Goal: Complete application form: Complete application form

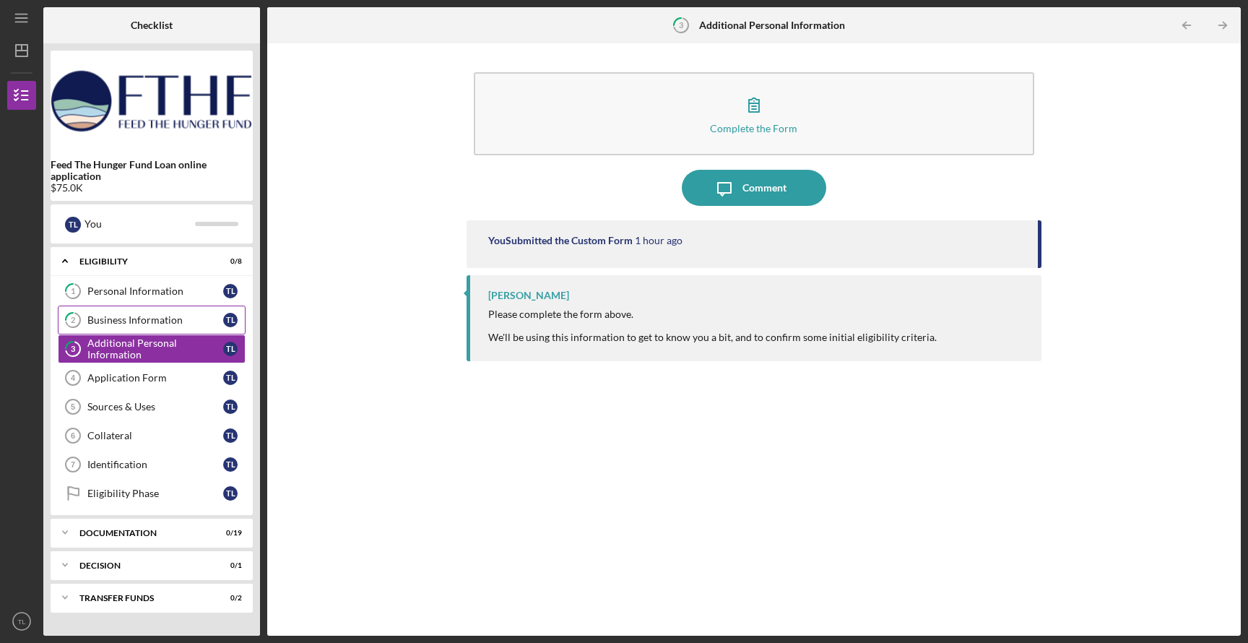
click at [131, 315] on div "Business Information" at bounding box center [155, 320] width 136 height 12
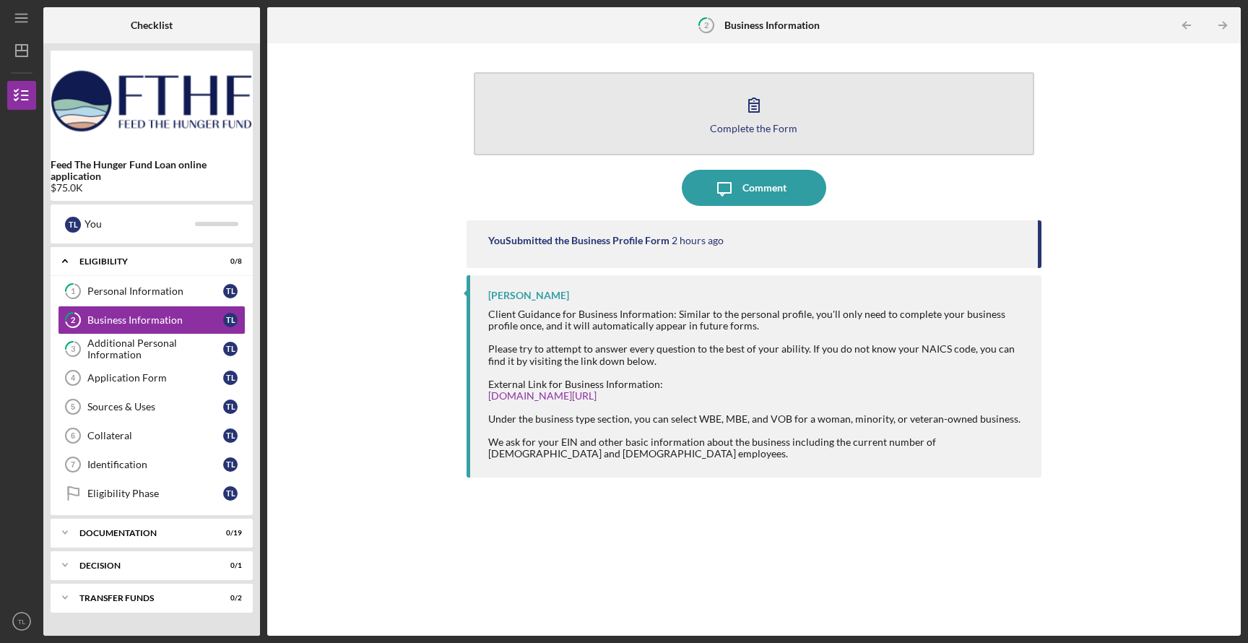
click at [768, 118] on icon "button" at bounding box center [754, 105] width 36 height 36
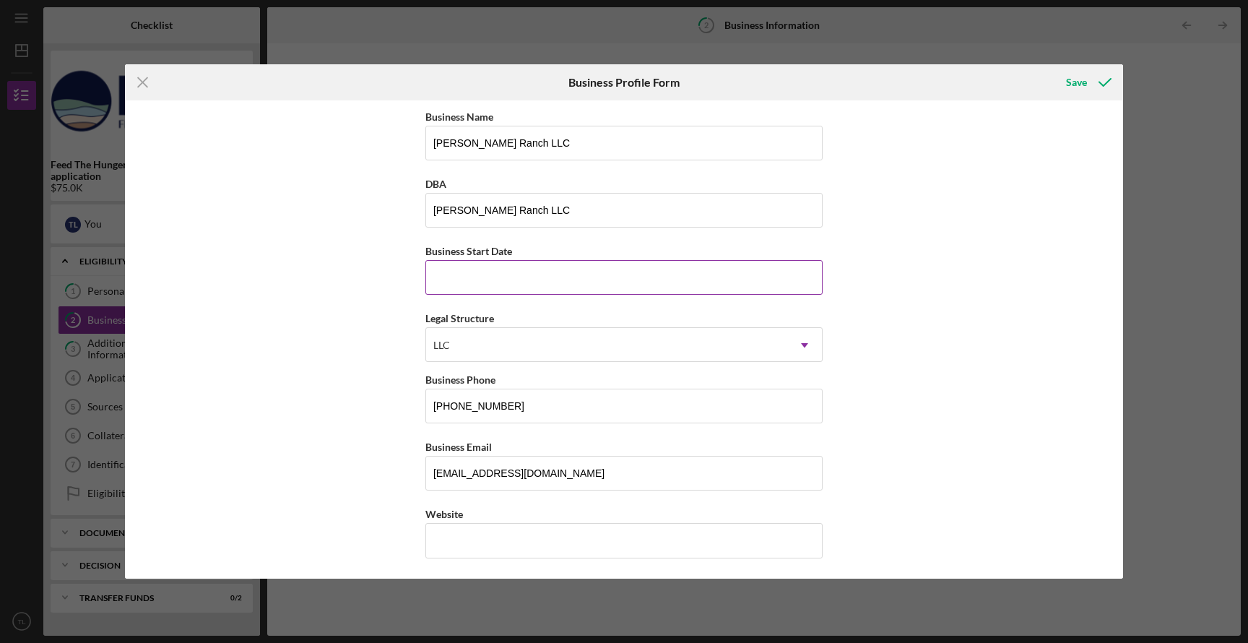
click at [492, 282] on input "Business Start Date" at bounding box center [623, 277] width 397 height 35
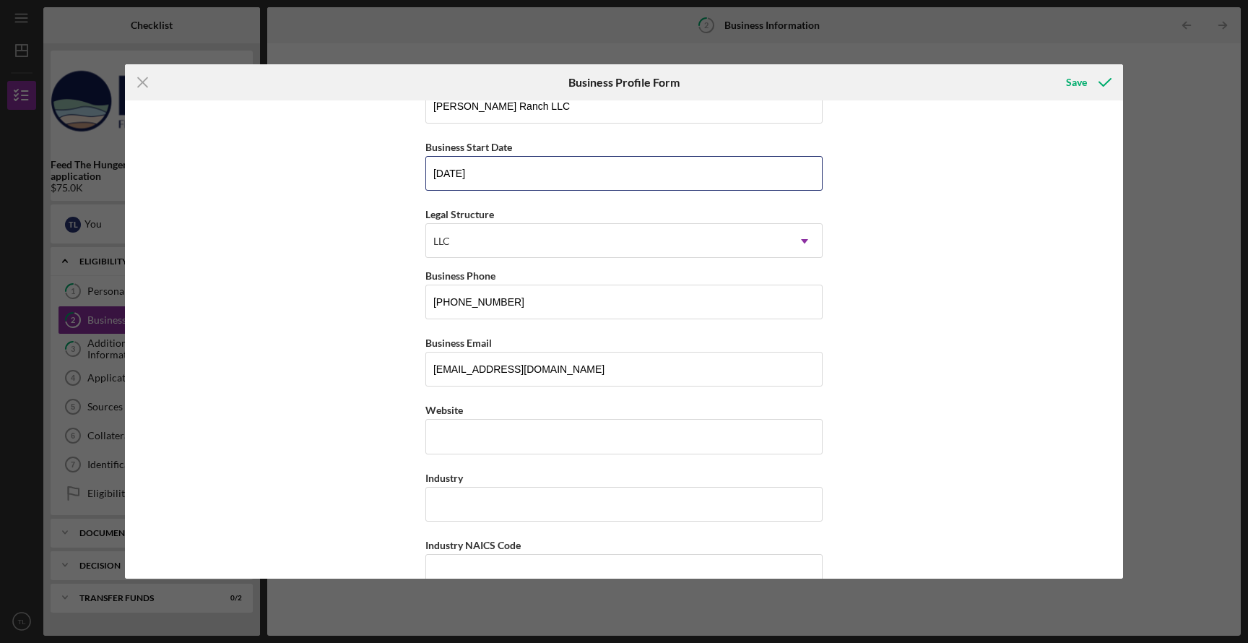
scroll to position [156, 0]
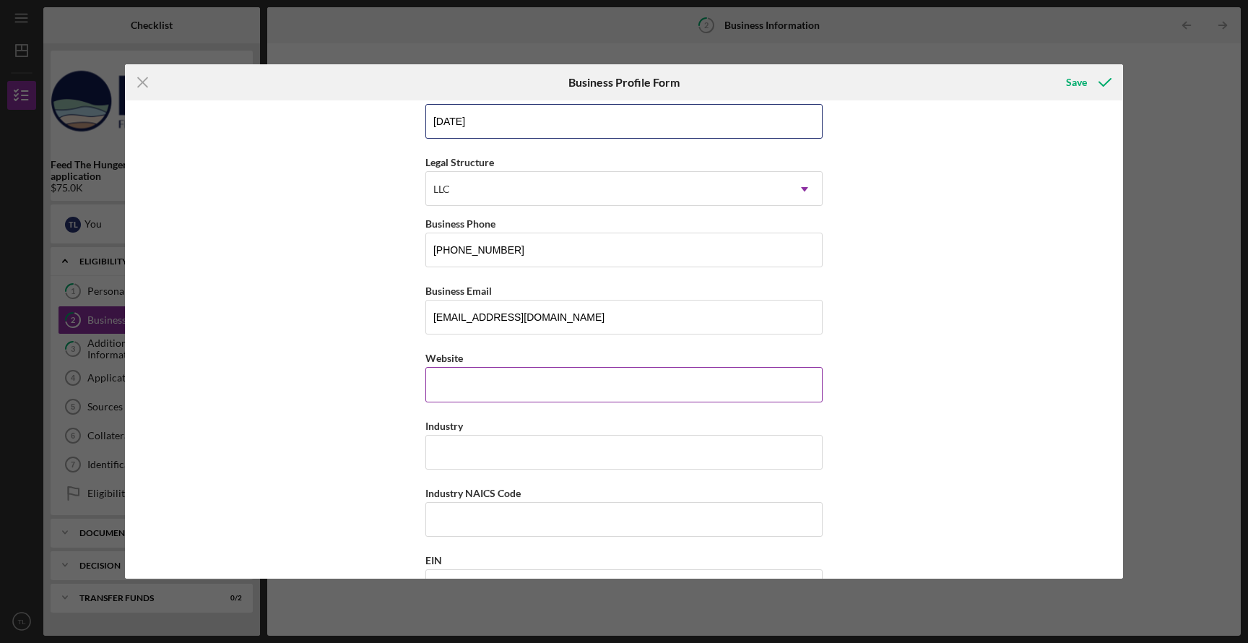
type input "[DATE]"
click at [490, 384] on input "Website" at bounding box center [623, 384] width 397 height 35
type input "N/A"
click at [454, 455] on input "Industry" at bounding box center [623, 452] width 397 height 35
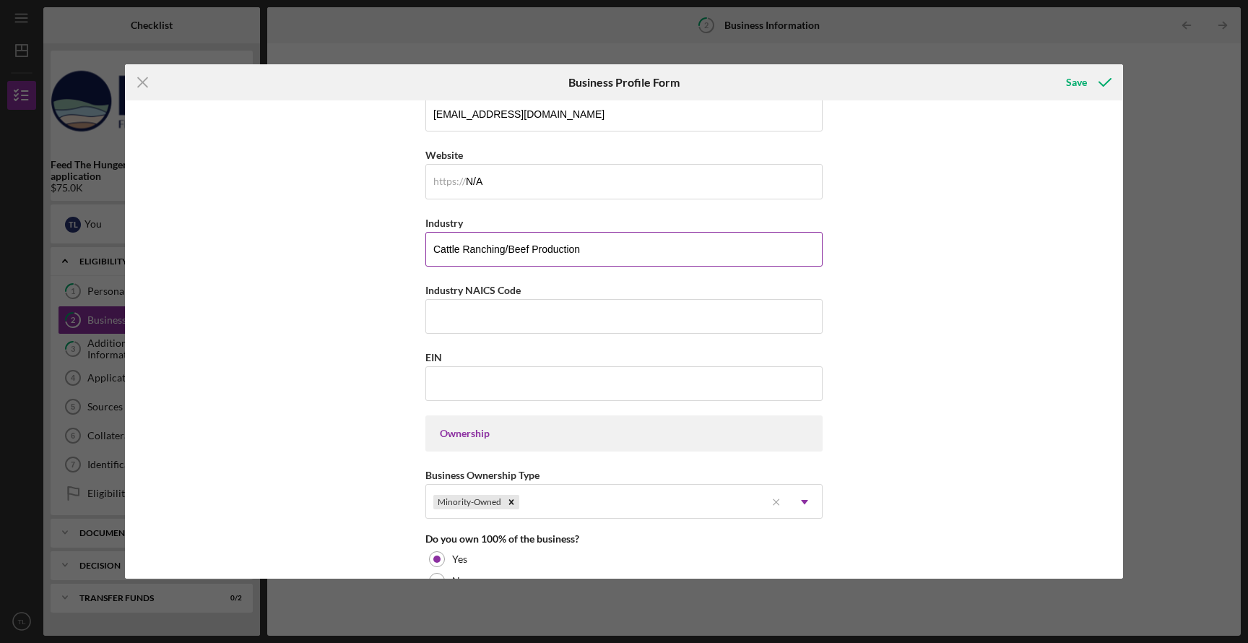
scroll to position [379, 0]
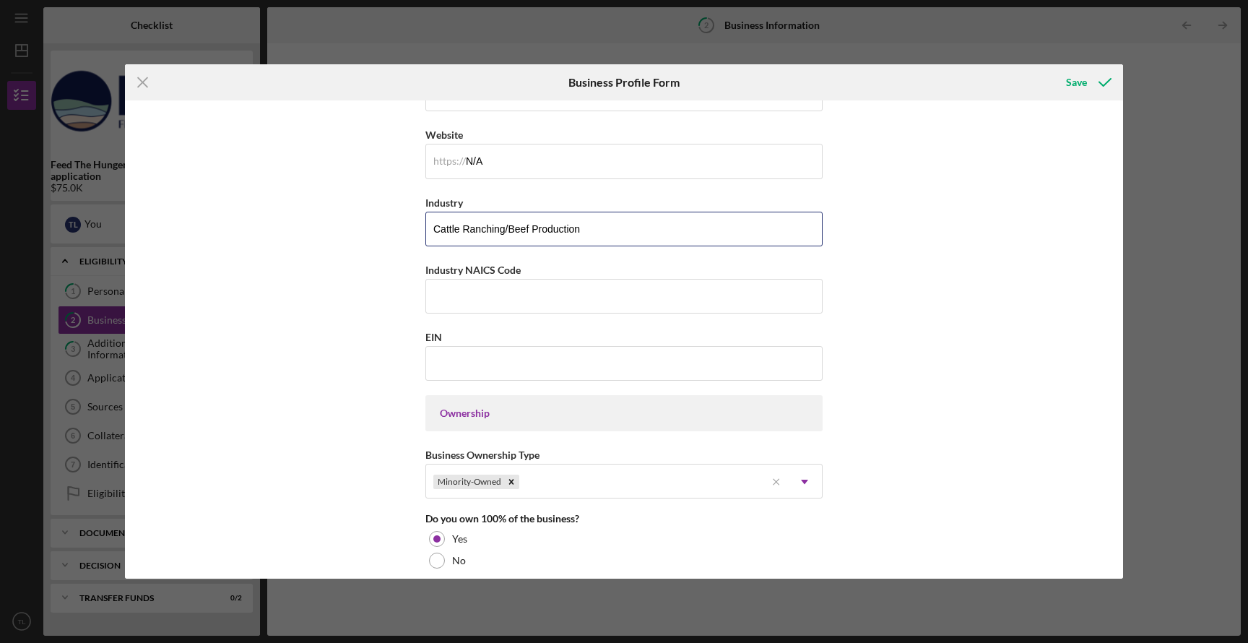
type input "Cattle Ranching/Beef Production"
click at [476, 365] on input "EIN" at bounding box center [623, 363] width 397 height 35
paste input "[US_EMPLOYER_IDENTIFICATION_NUMBER]"
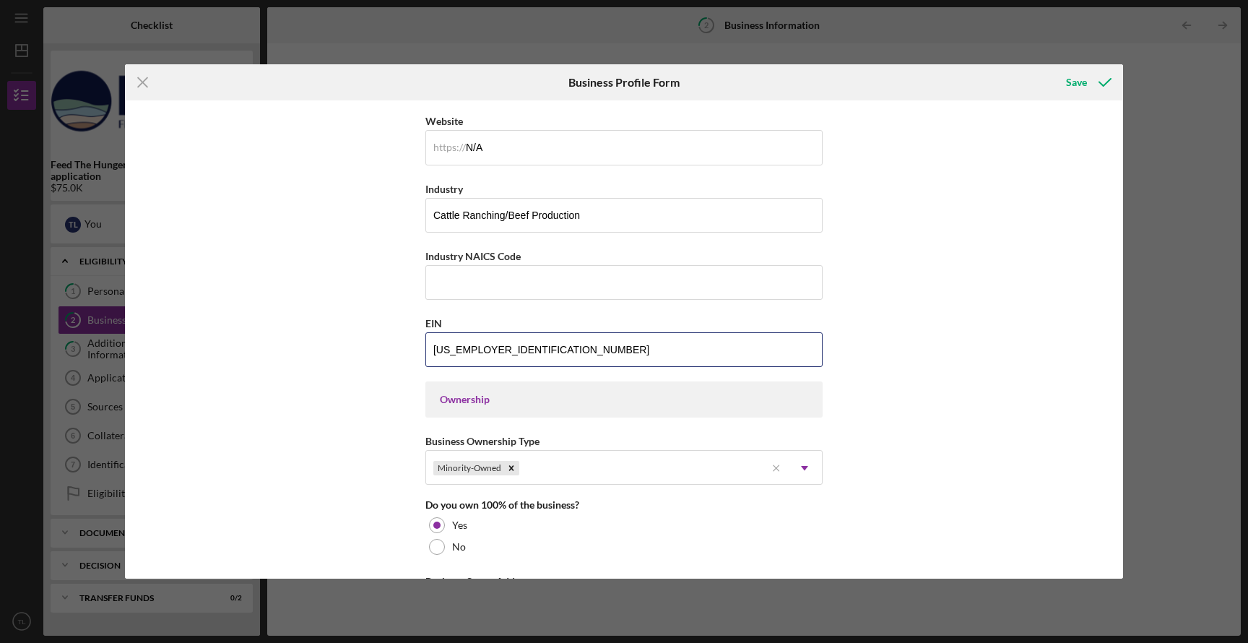
scroll to position [400, 0]
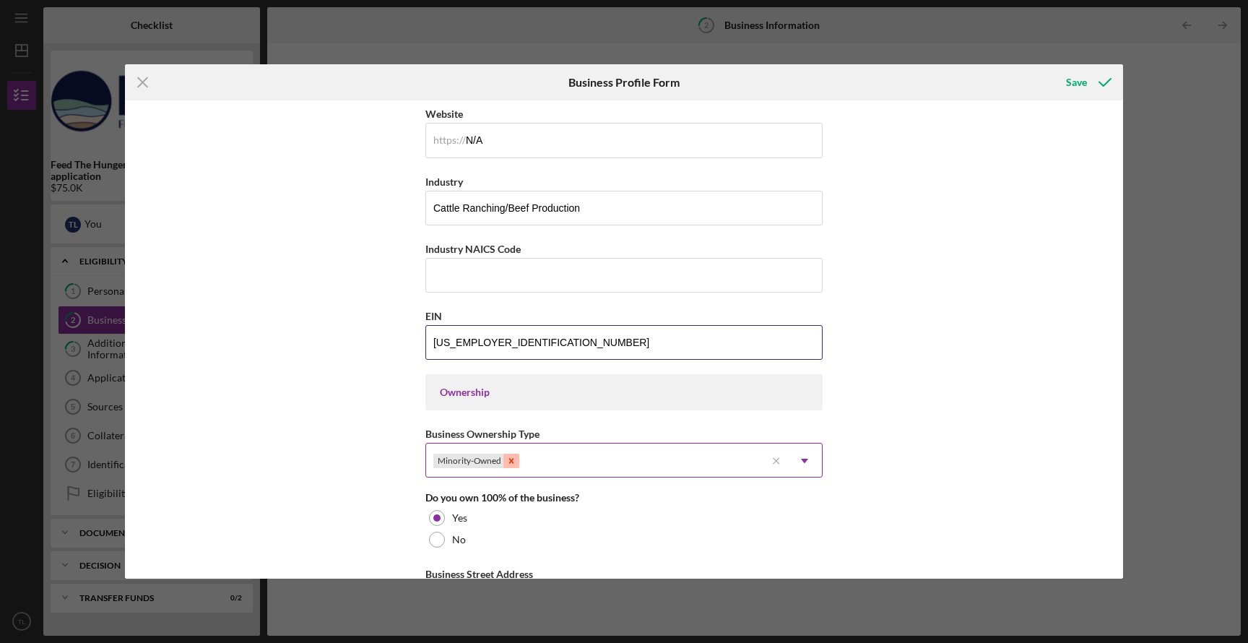
click at [506, 462] on icon "Remove Minority-Owned" at bounding box center [511, 461] width 10 height 10
type input "[US_EMPLOYER_IDENTIFICATION_NUMBER]"
click at [796, 457] on icon "Icon/Dropdown Arrow" at bounding box center [804, 460] width 35 height 35
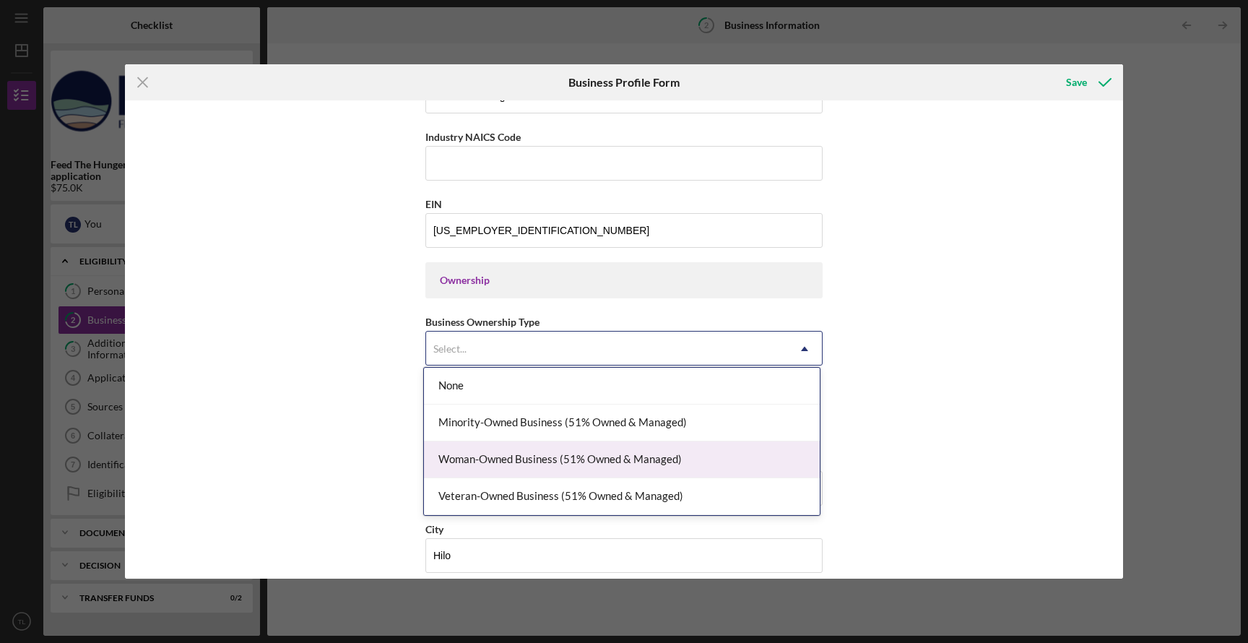
scroll to position [516, 0]
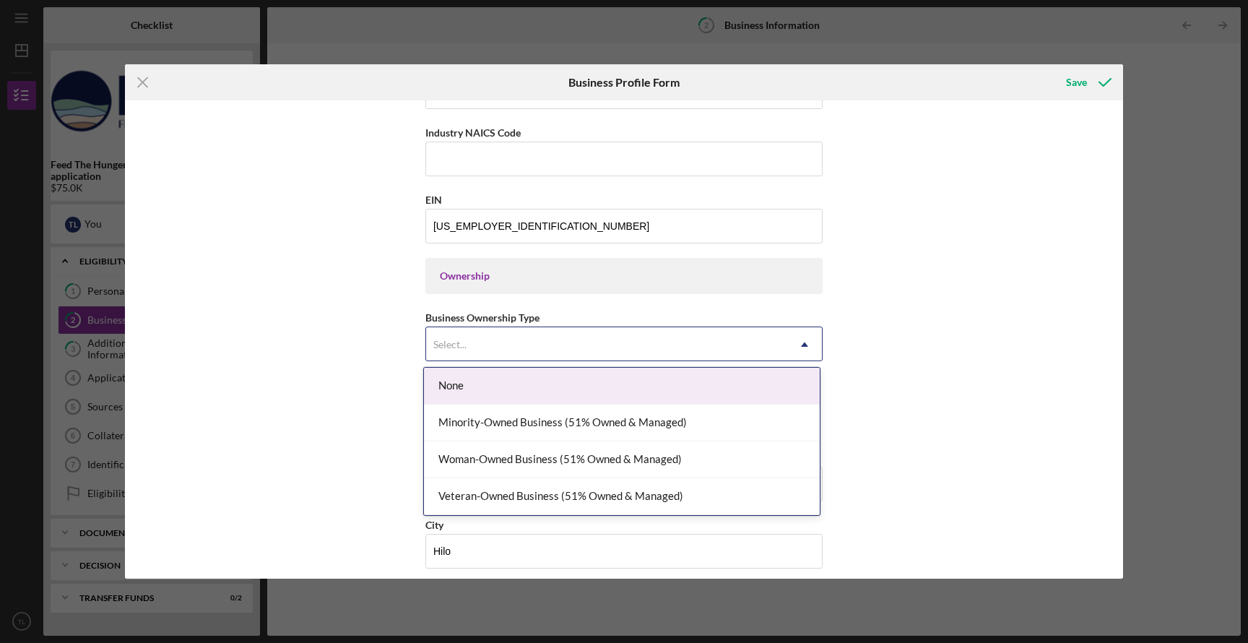
click at [632, 391] on div "None" at bounding box center [622, 386] width 396 height 37
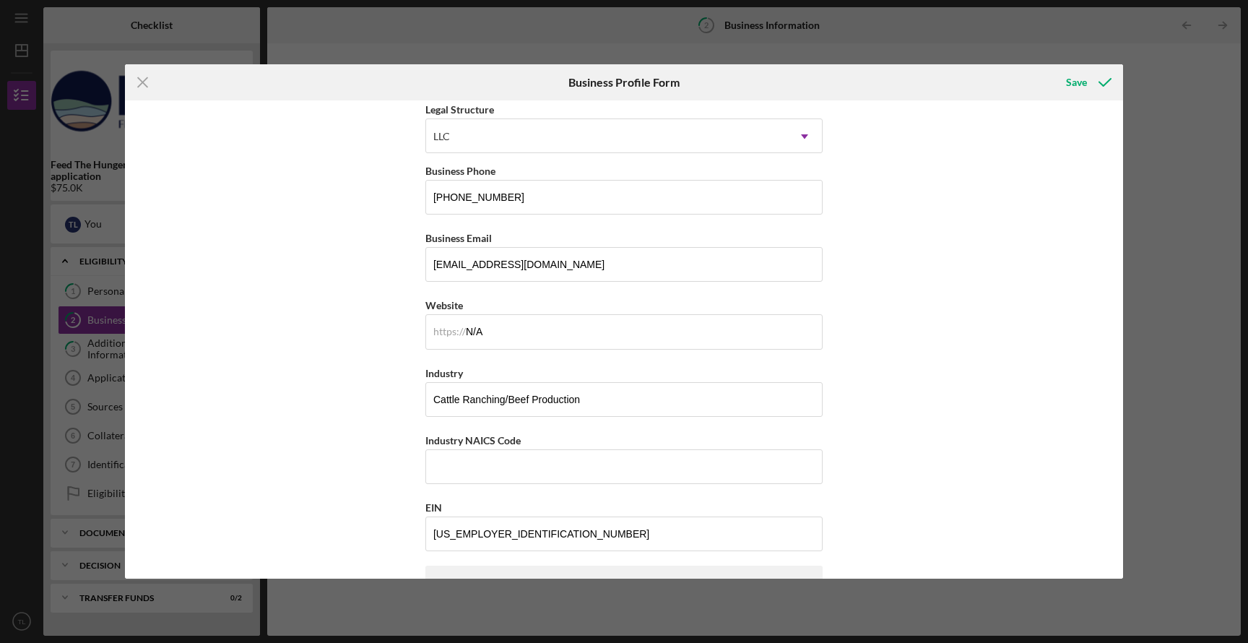
scroll to position [195, 0]
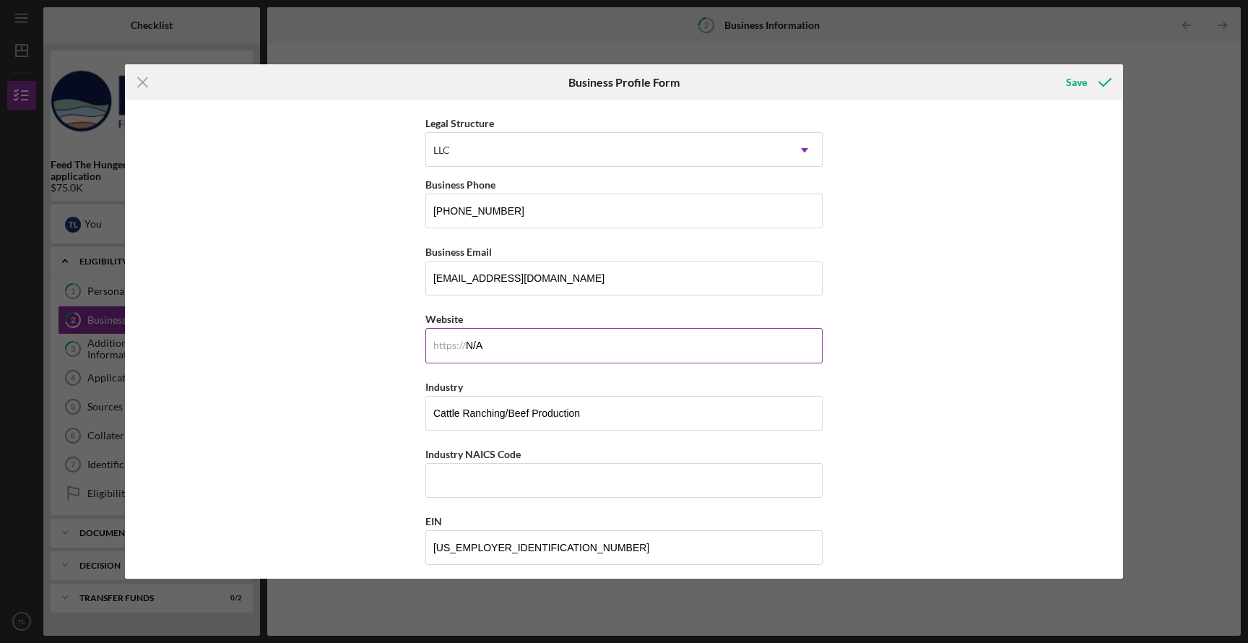
click at [525, 336] on input "N/A" at bounding box center [623, 345] width 397 height 35
click at [534, 339] on input "N/A" at bounding box center [623, 345] width 397 height 35
click at [534, 345] on input "N/A" at bounding box center [623, 345] width 397 height 35
type input "N"
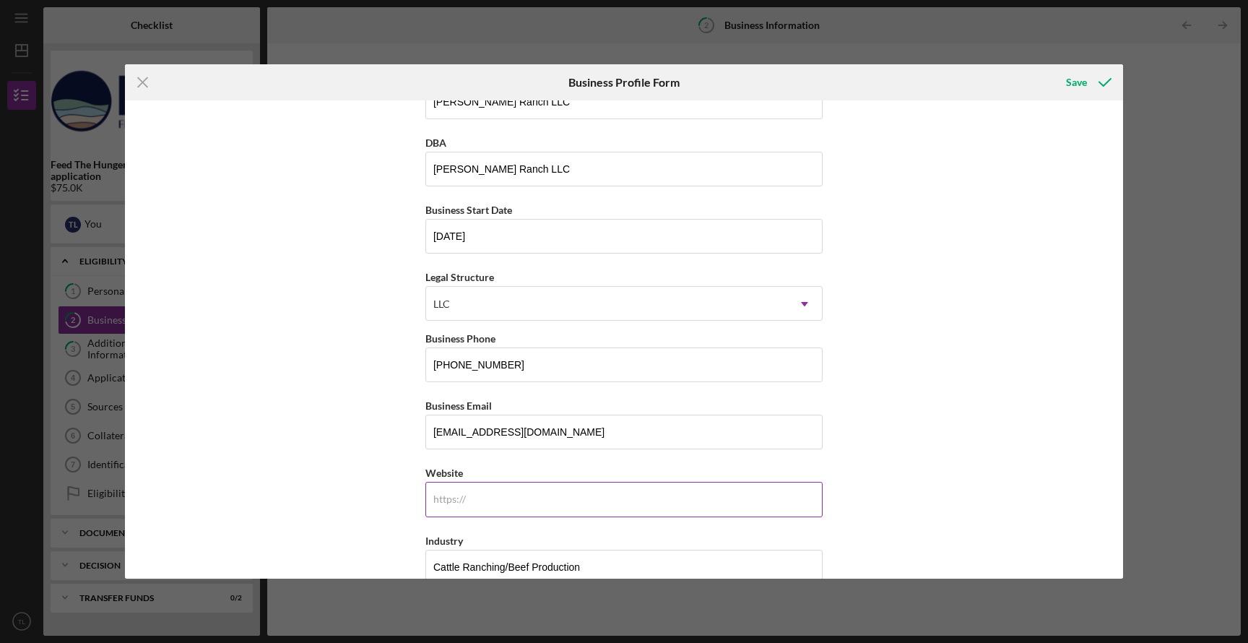
scroll to position [0, 0]
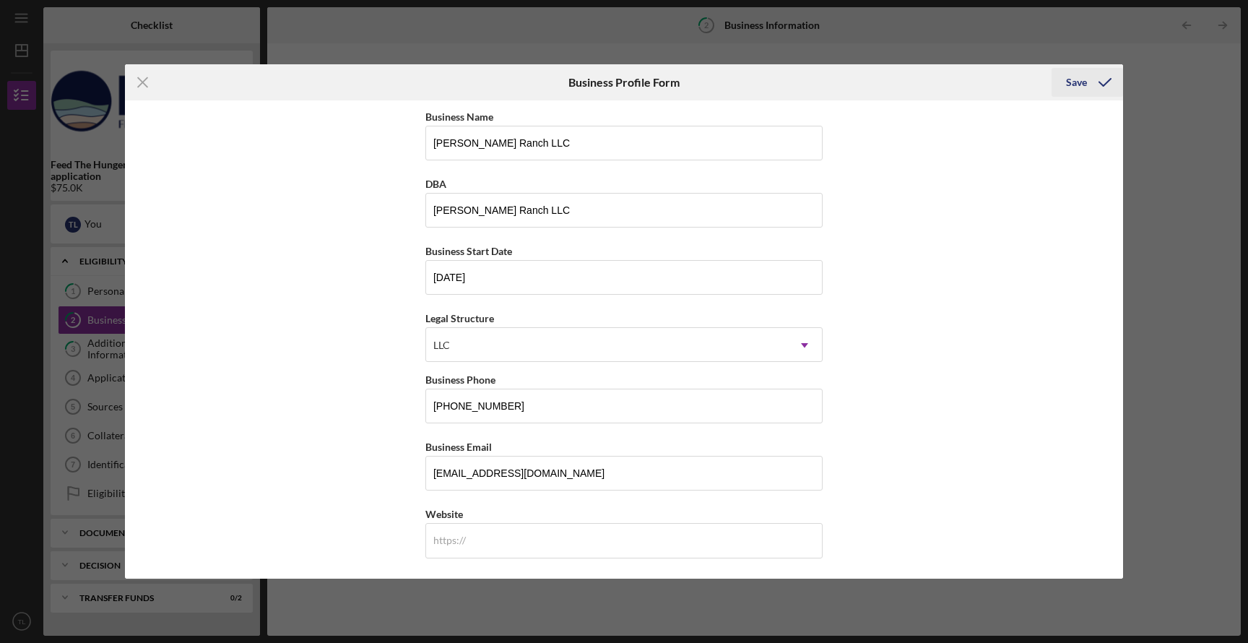
click at [1097, 87] on icon "submit" at bounding box center [1105, 82] width 36 height 36
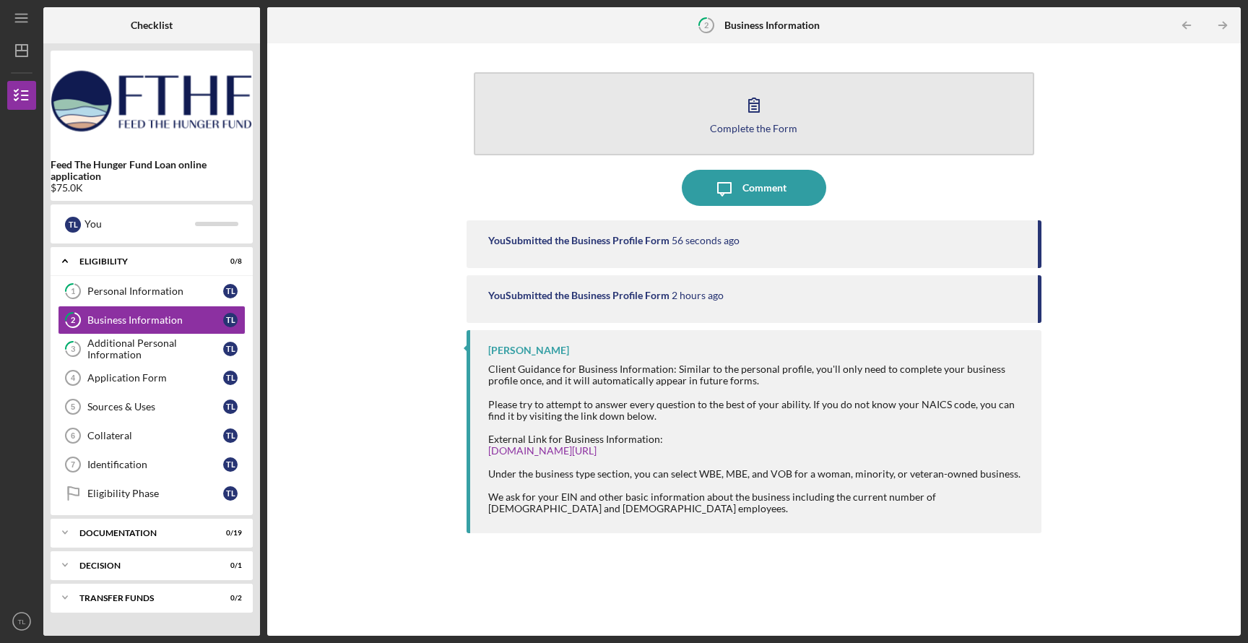
click at [732, 129] on div "Complete the Form" at bounding box center [753, 128] width 87 height 11
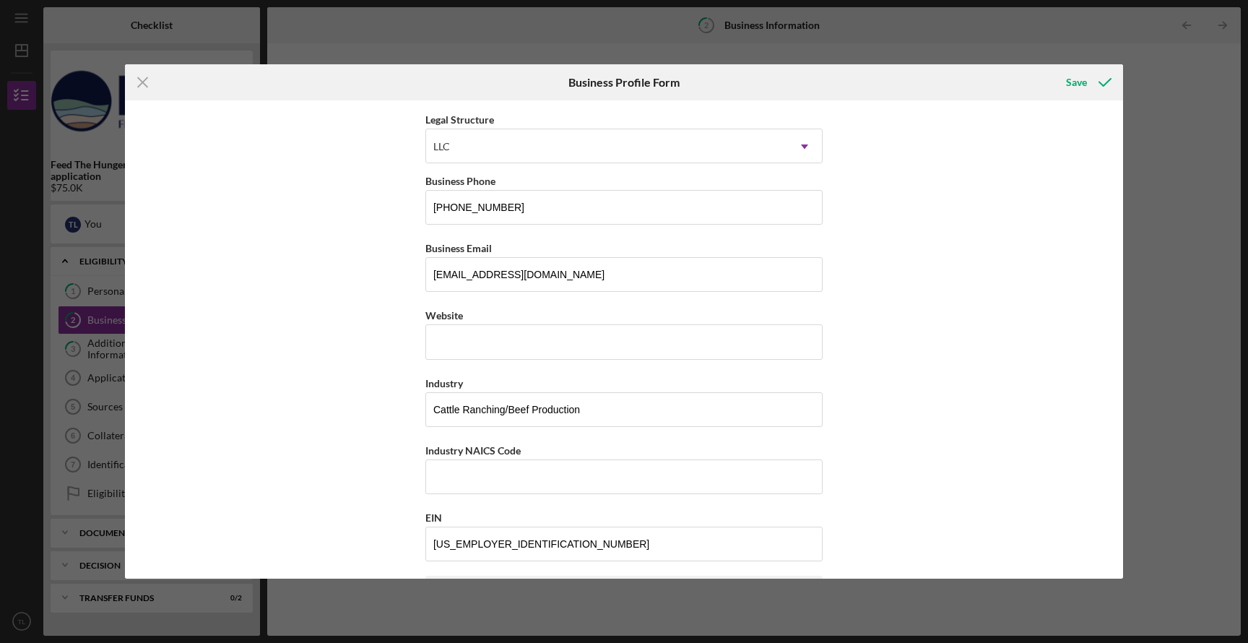
scroll to position [214, 0]
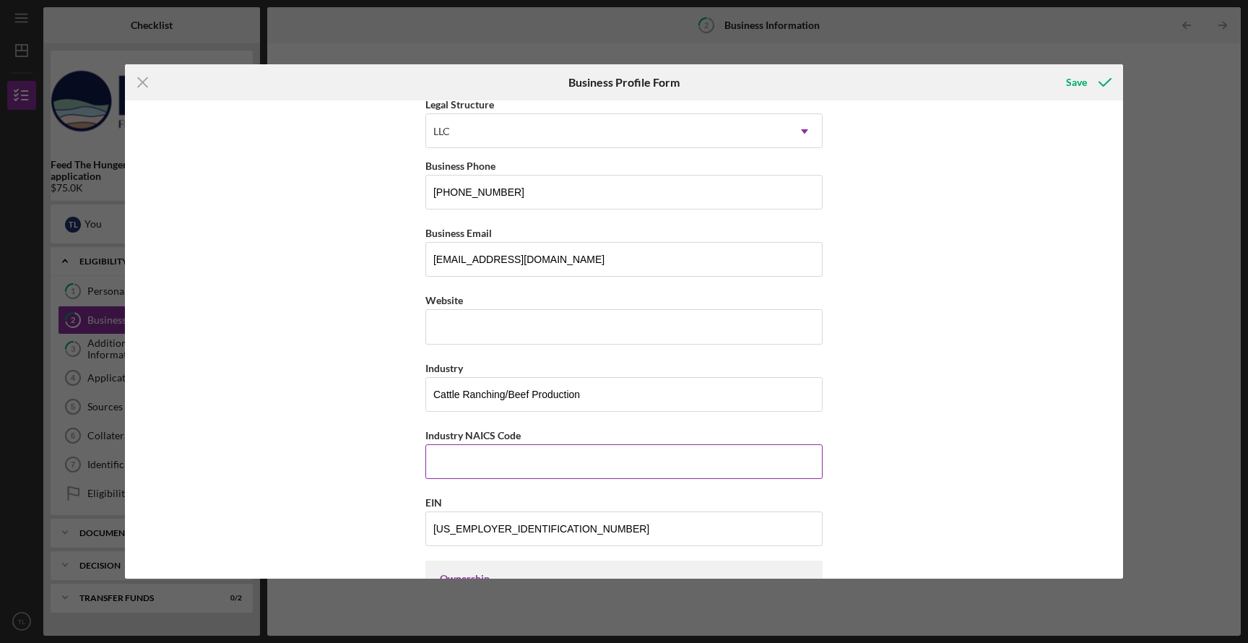
click at [473, 464] on input "Industry NAICS Code" at bounding box center [623, 461] width 397 height 35
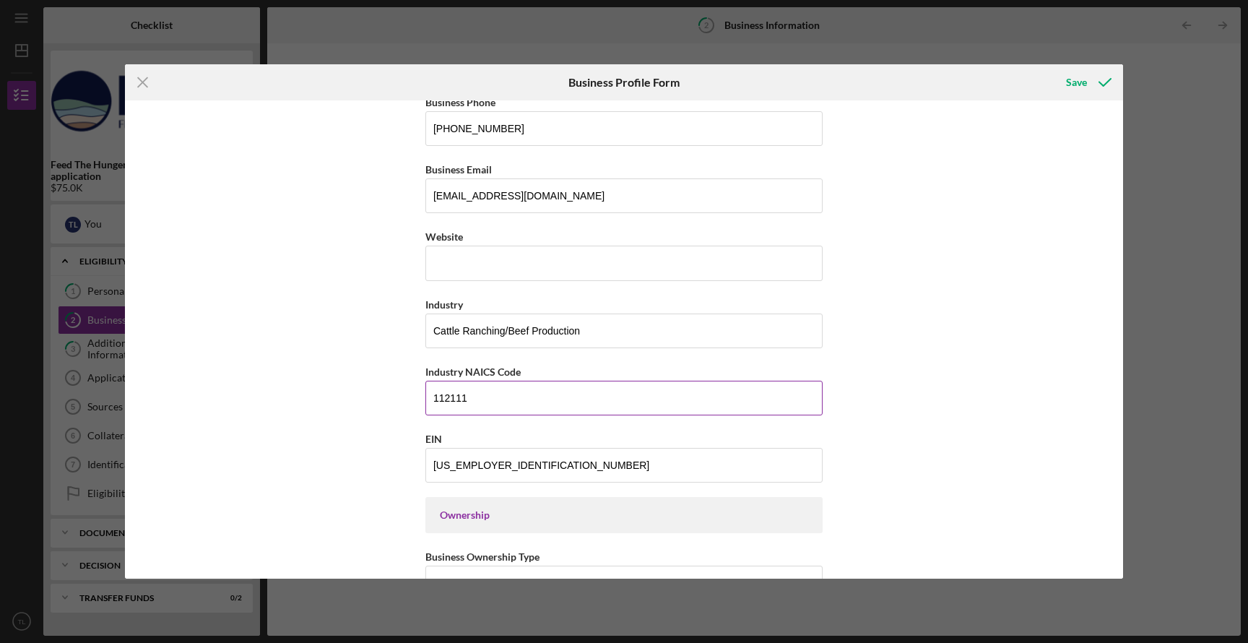
scroll to position [278, 0]
type input "112111"
click at [1080, 88] on div "Save" at bounding box center [1076, 82] width 21 height 29
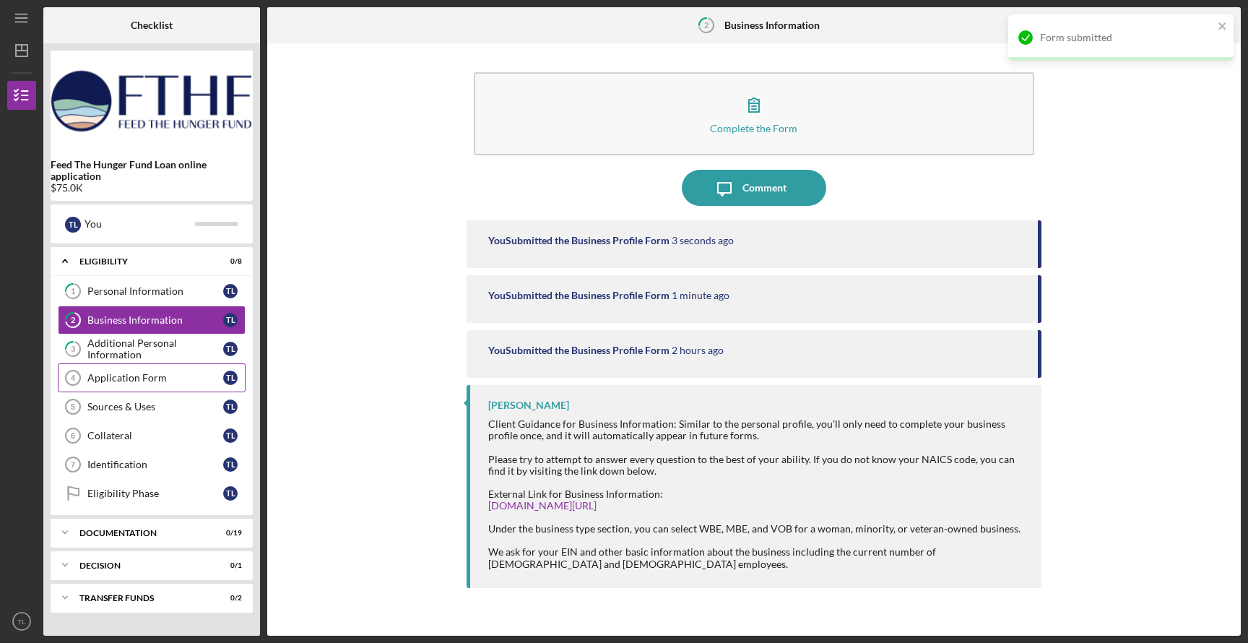
click at [118, 384] on link "Application Form 4 Application Form T L" at bounding box center [152, 377] width 188 height 29
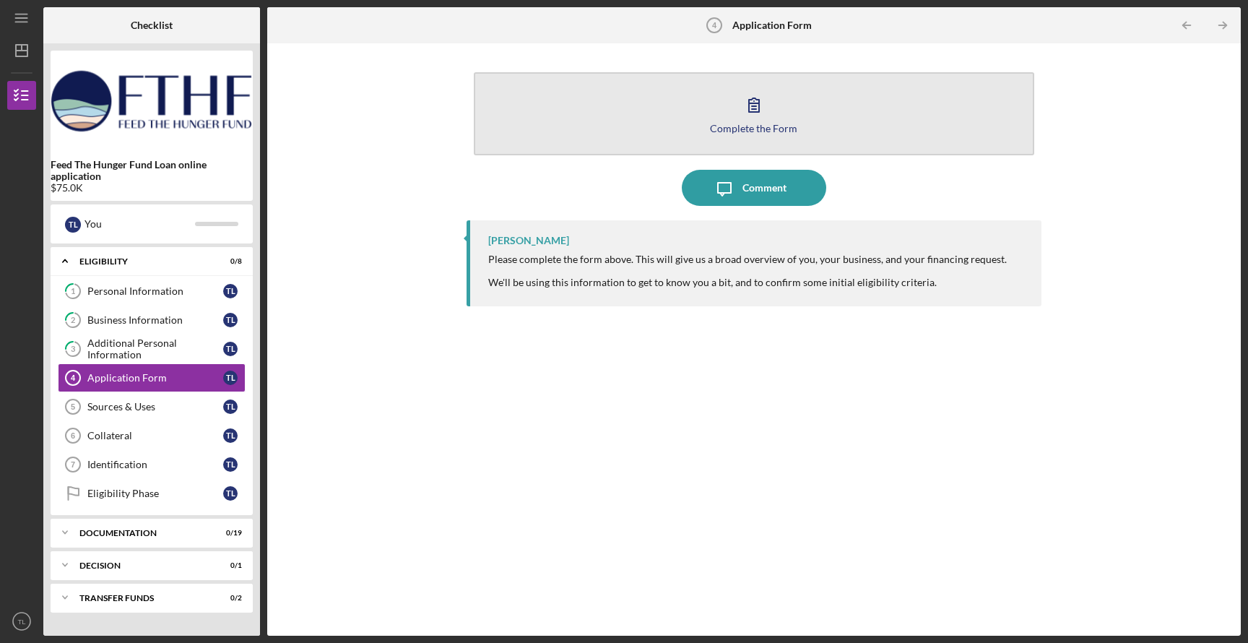
click at [749, 139] on button "Complete the Form Form" at bounding box center [754, 113] width 561 height 83
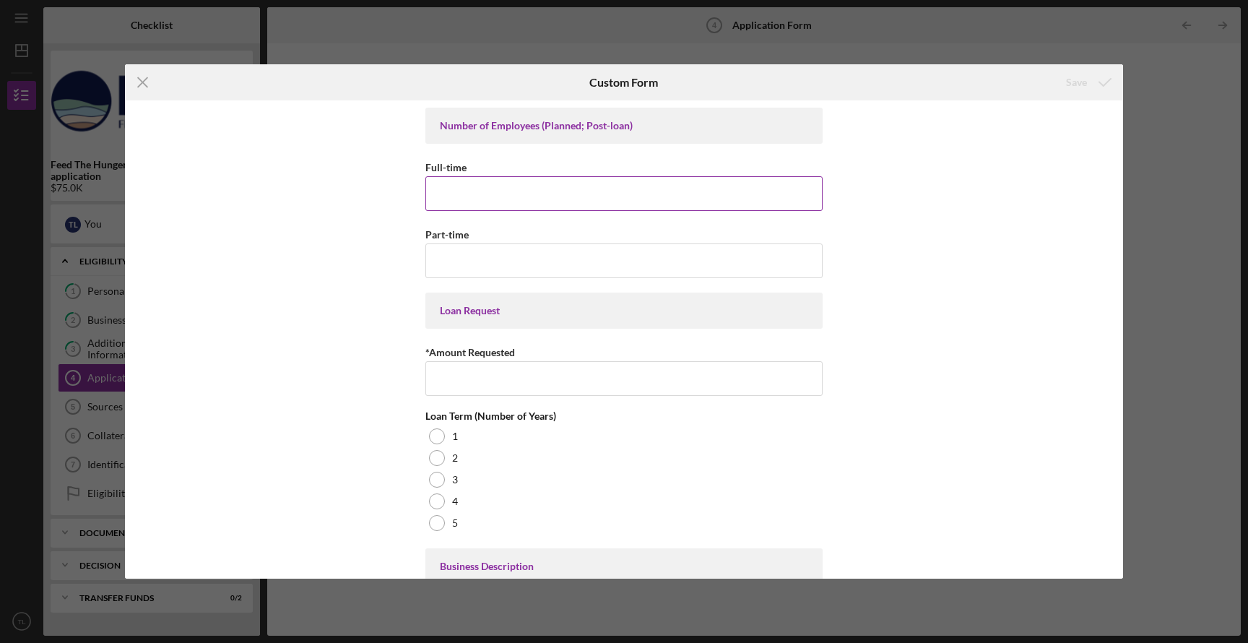
click at [500, 197] on input "Full-time" at bounding box center [623, 193] width 397 height 35
type input "2"
click at [453, 271] on input "Part-time" at bounding box center [623, 260] width 397 height 35
type input "0"
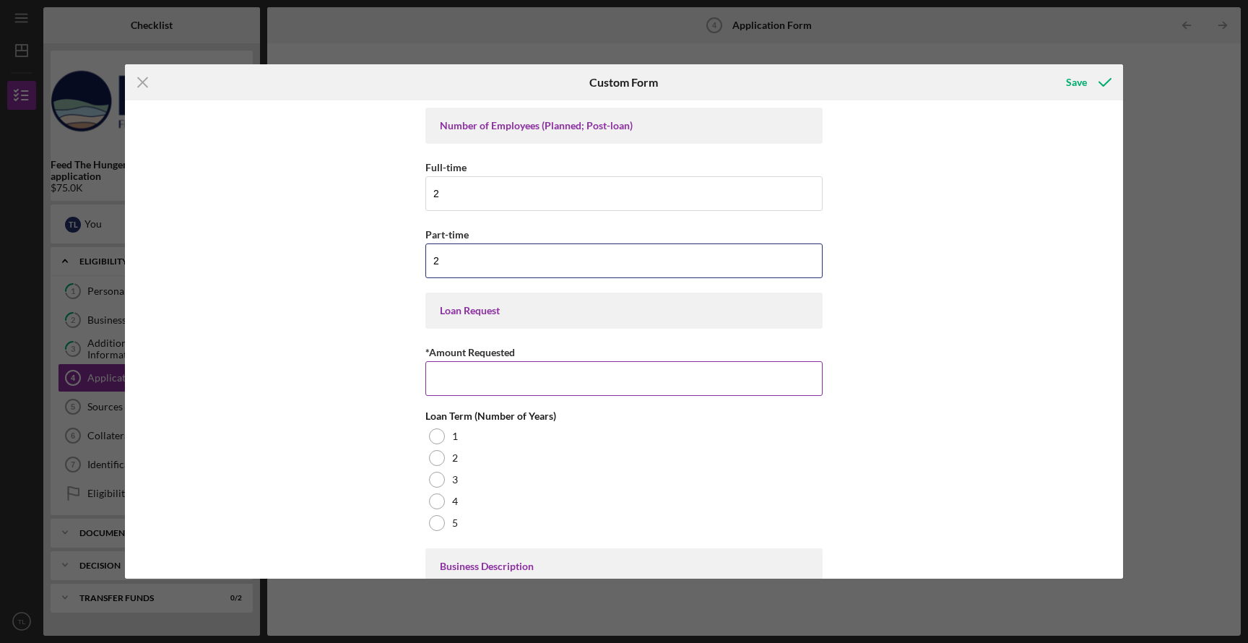
type input "2"
click at [485, 394] on input "*Amount Requested" at bounding box center [623, 378] width 397 height 35
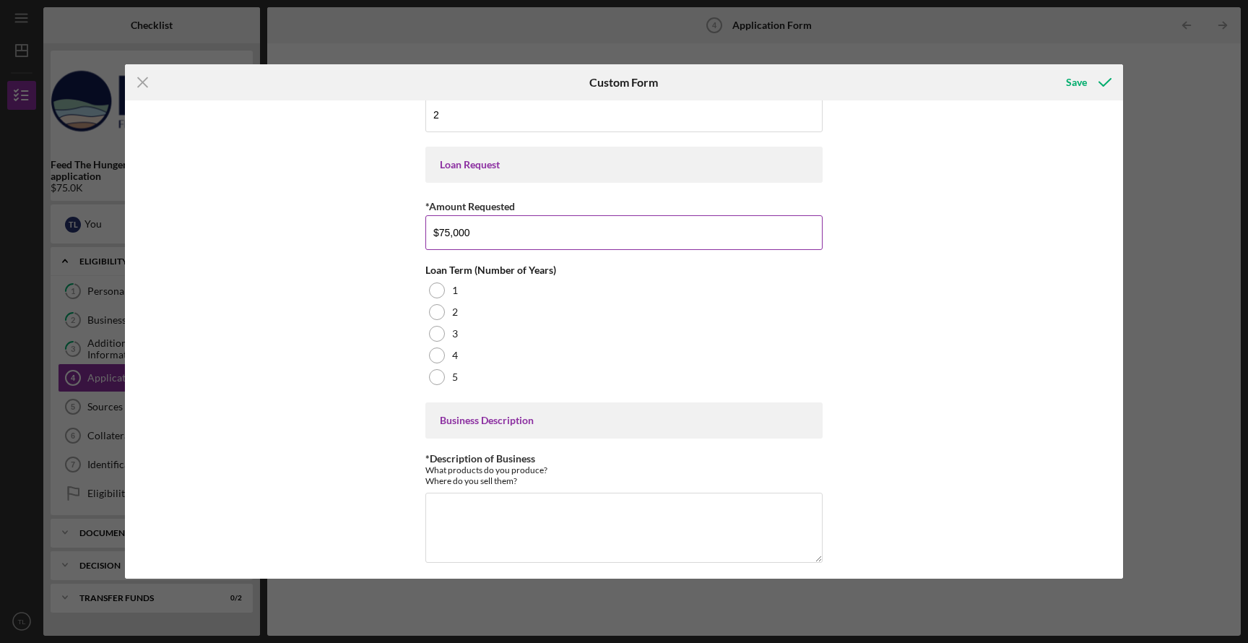
scroll to position [146, 0]
type input "$75,000"
click at [437, 380] on div at bounding box center [437, 377] width 16 height 16
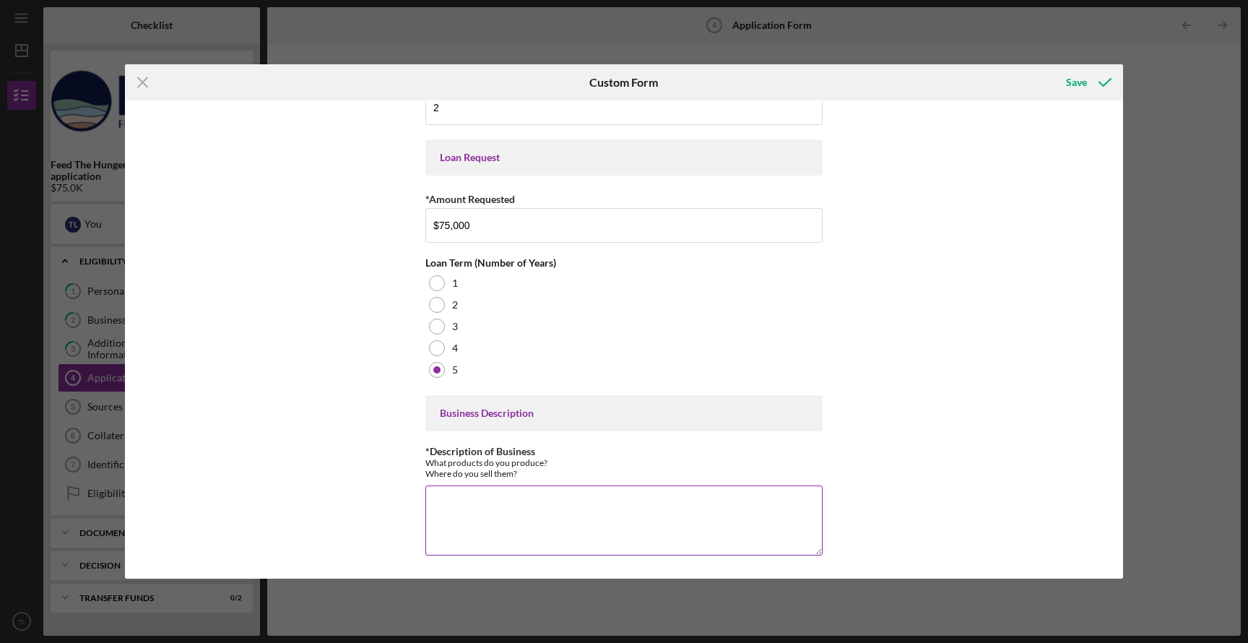
click at [480, 523] on textarea "*Description of Business" at bounding box center [623, 519] width 397 height 69
type textarea "We are a cattle ranch that is in the beginning phase of operations with primary…"
click at [1077, 88] on div "Save" at bounding box center [1076, 82] width 21 height 29
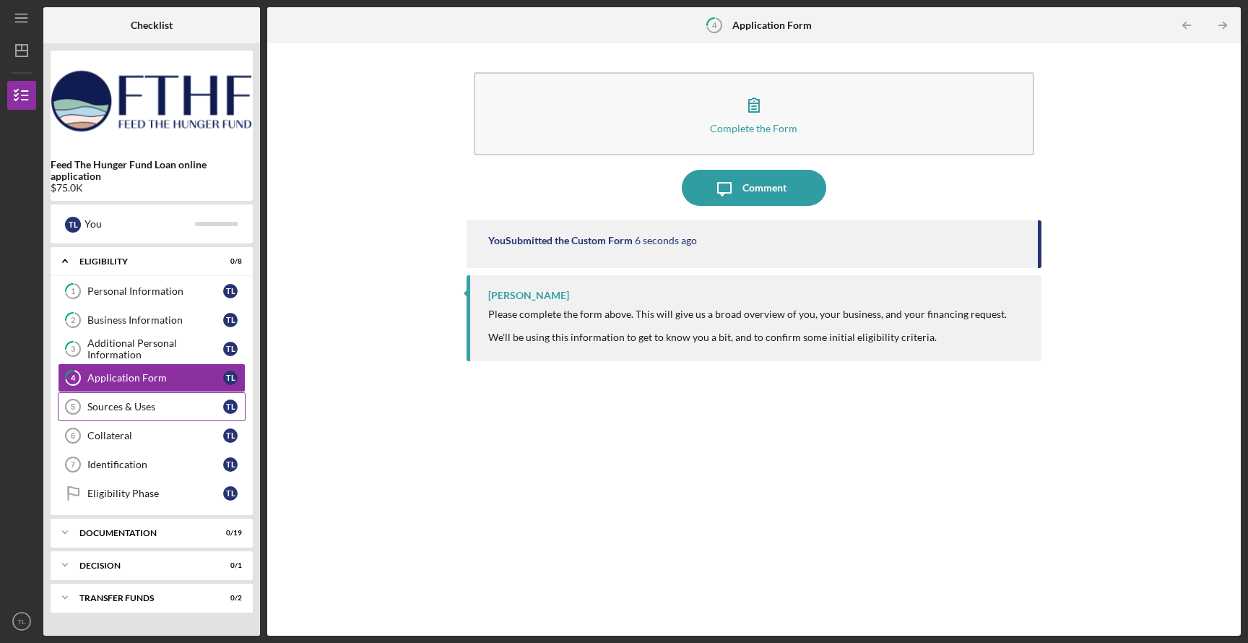
click at [119, 411] on div "Sources & Uses" at bounding box center [155, 407] width 136 height 12
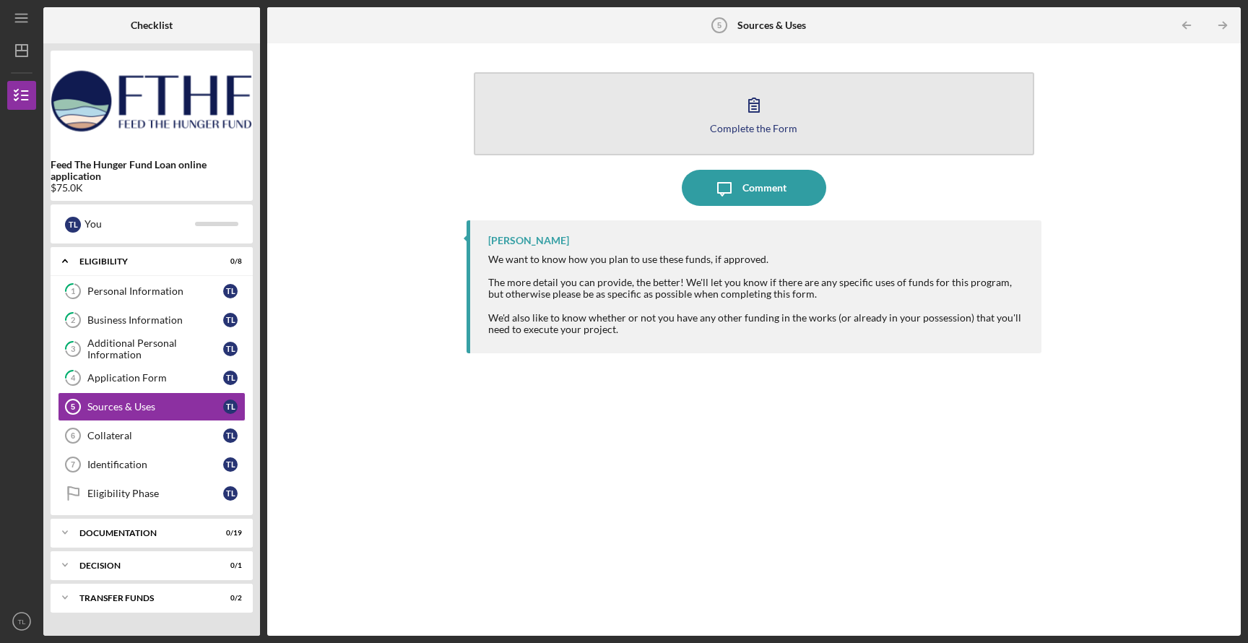
click at [757, 127] on div "Complete the Form" at bounding box center [753, 128] width 87 height 11
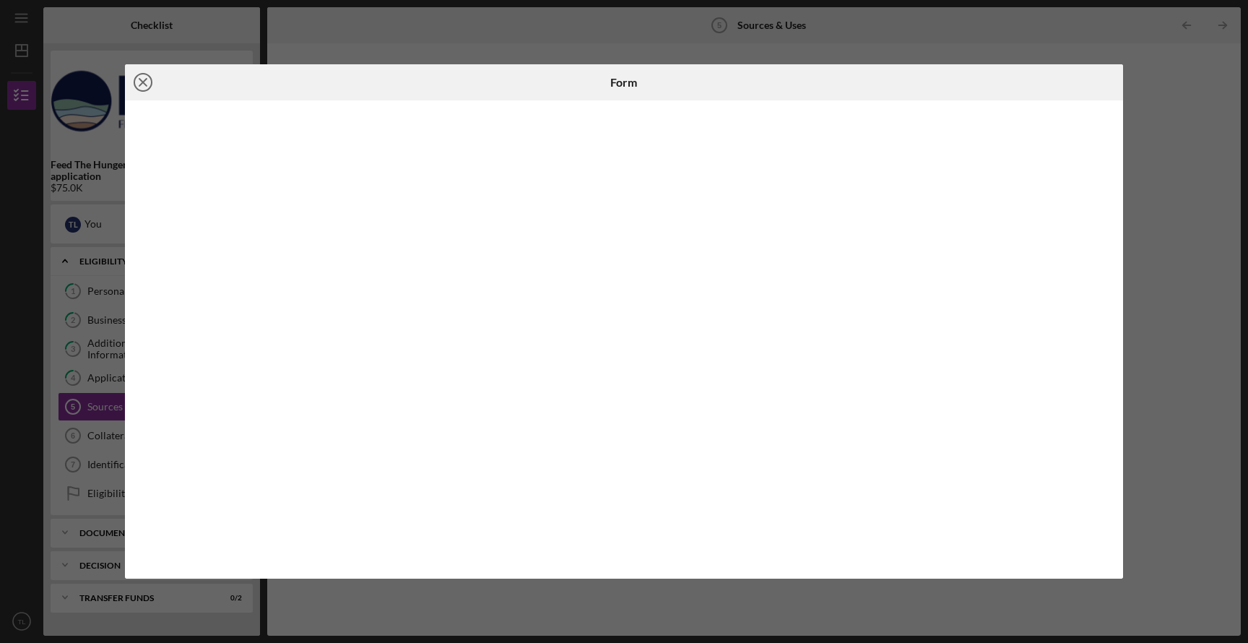
click at [147, 84] on icon "Icon/Close" at bounding box center [143, 82] width 36 height 36
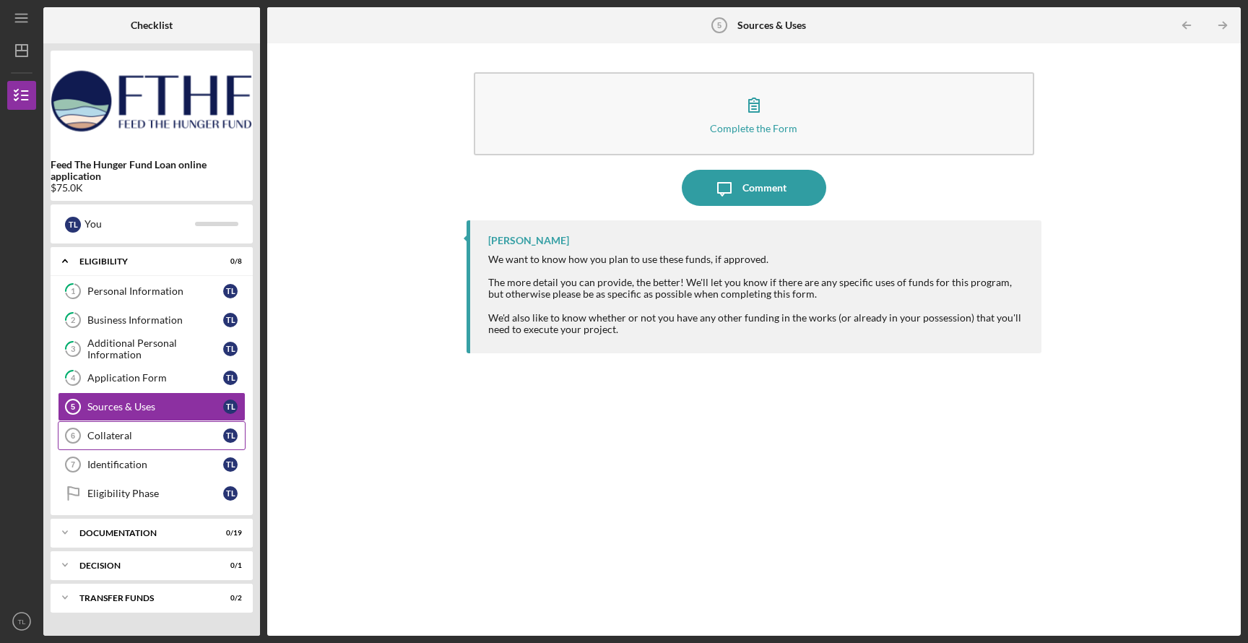
drag, startPoint x: 137, startPoint y: 440, endPoint x: 137, endPoint y: 426, distance: 13.7
click at [137, 426] on link "Collateral 6 Collateral T L" at bounding box center [152, 435] width 188 height 29
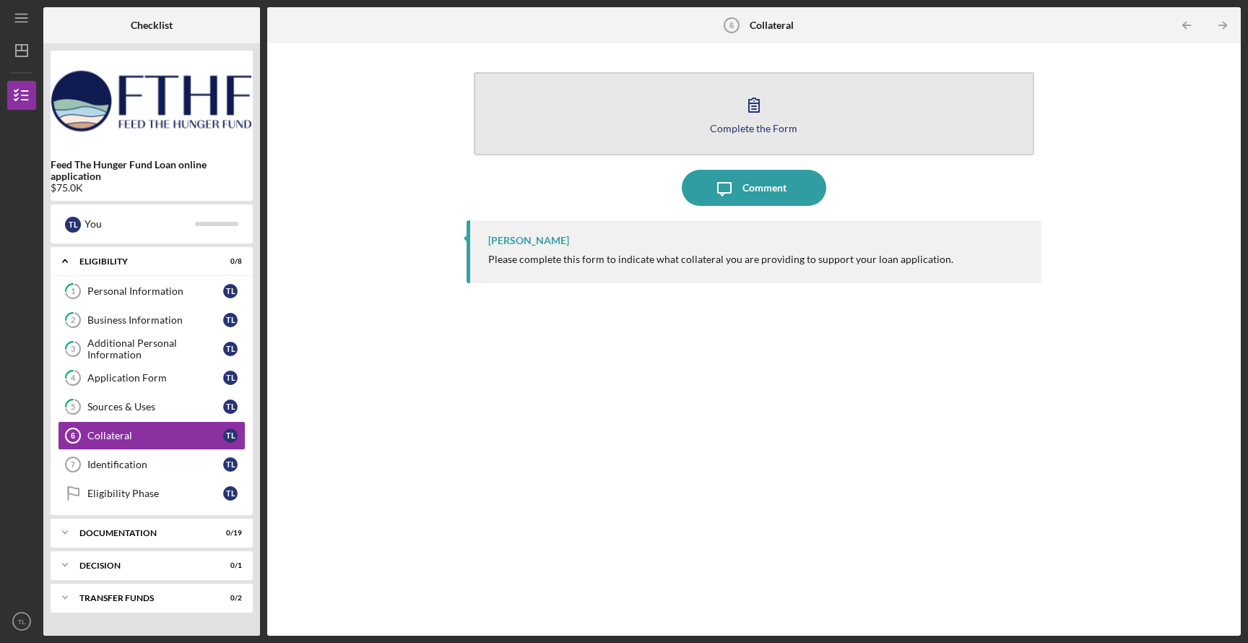
click at [760, 125] on div "Complete the Form" at bounding box center [753, 128] width 87 height 11
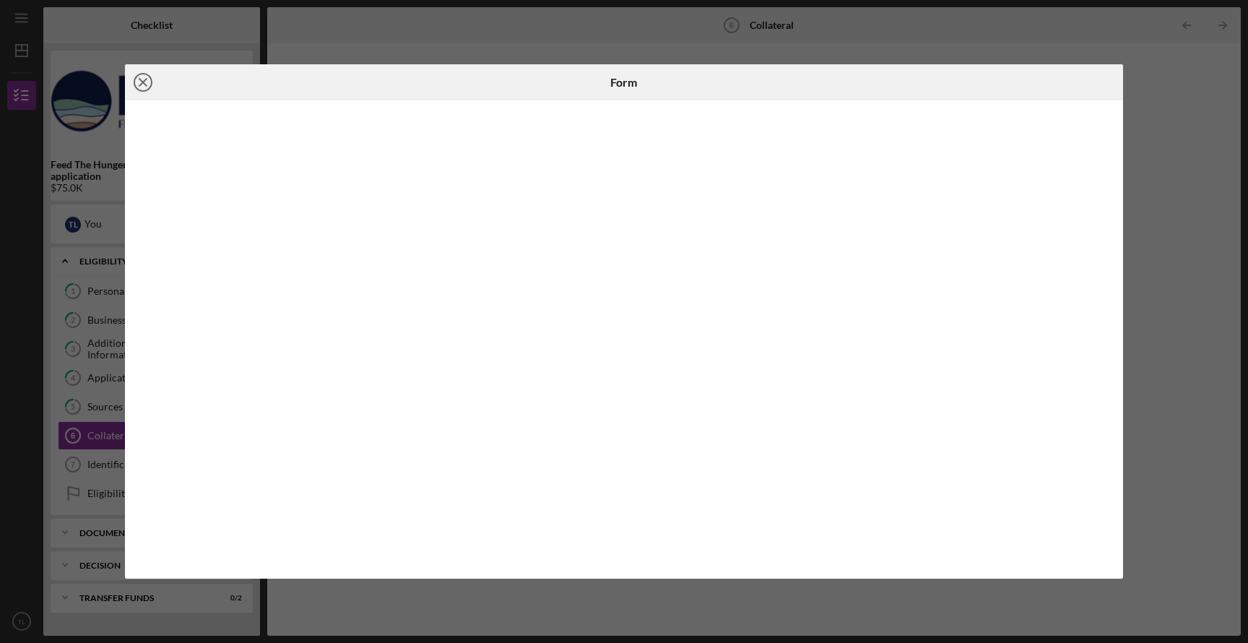
click at [147, 69] on icon "Icon/Close" at bounding box center [143, 82] width 36 height 36
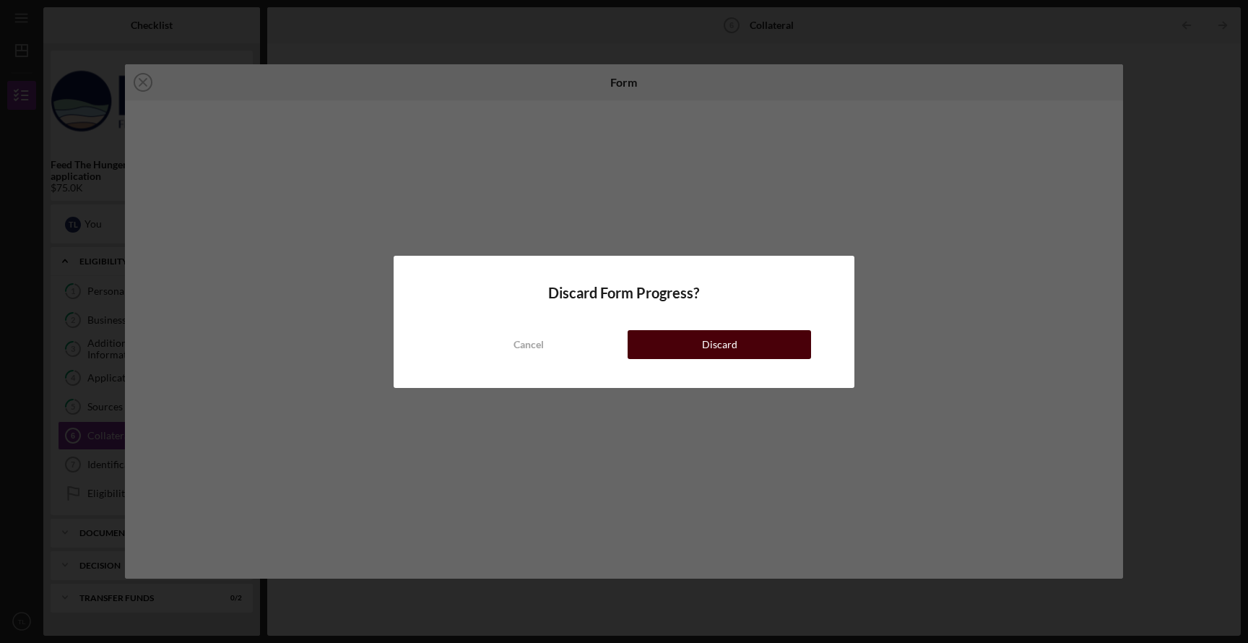
click at [690, 340] on button "Discard" at bounding box center [718, 344] width 183 height 29
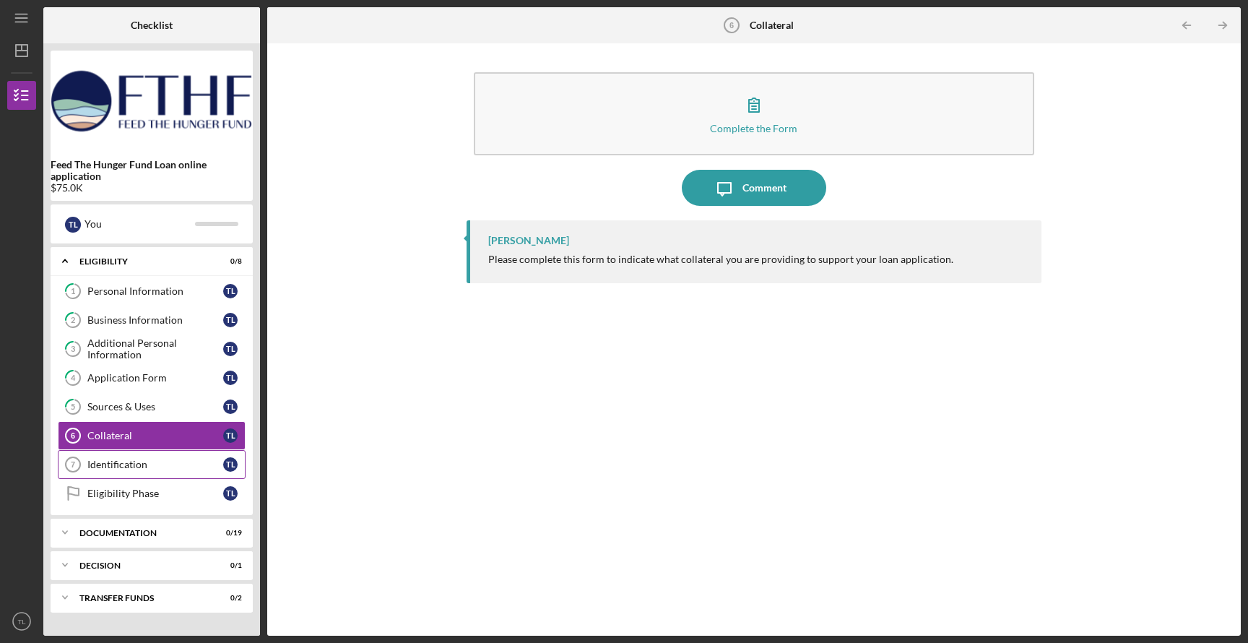
click at [169, 472] on link "Identification 7 Identification T L" at bounding box center [152, 464] width 188 height 29
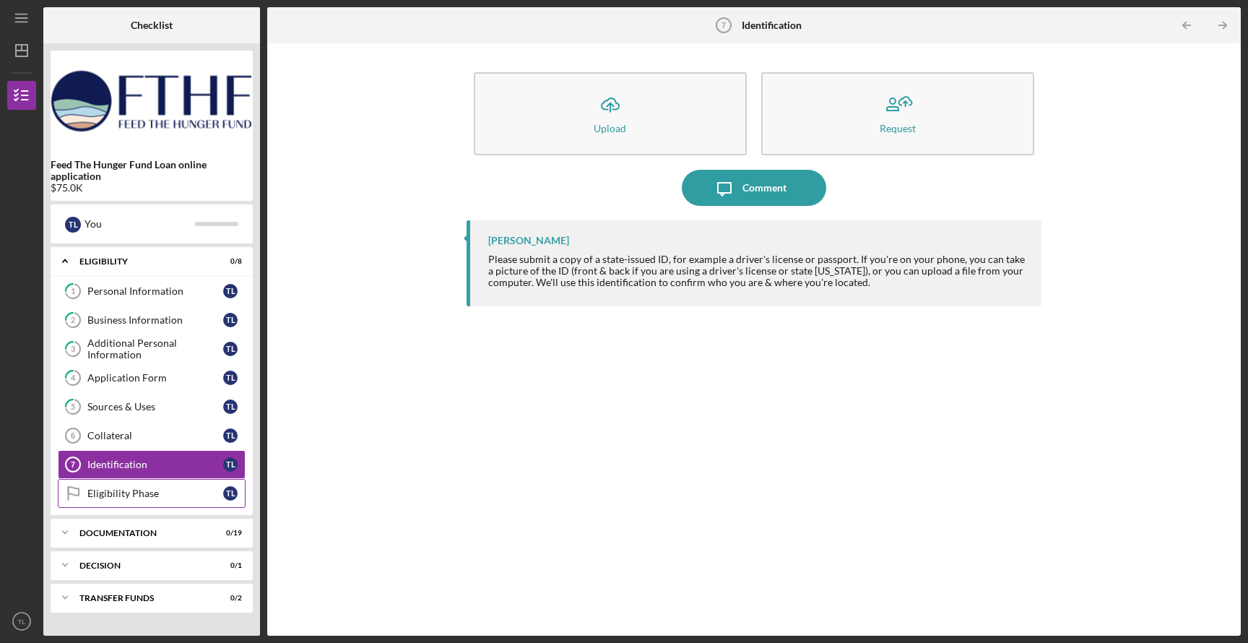
click at [155, 498] on div "Eligibility Phase" at bounding box center [155, 493] width 136 height 12
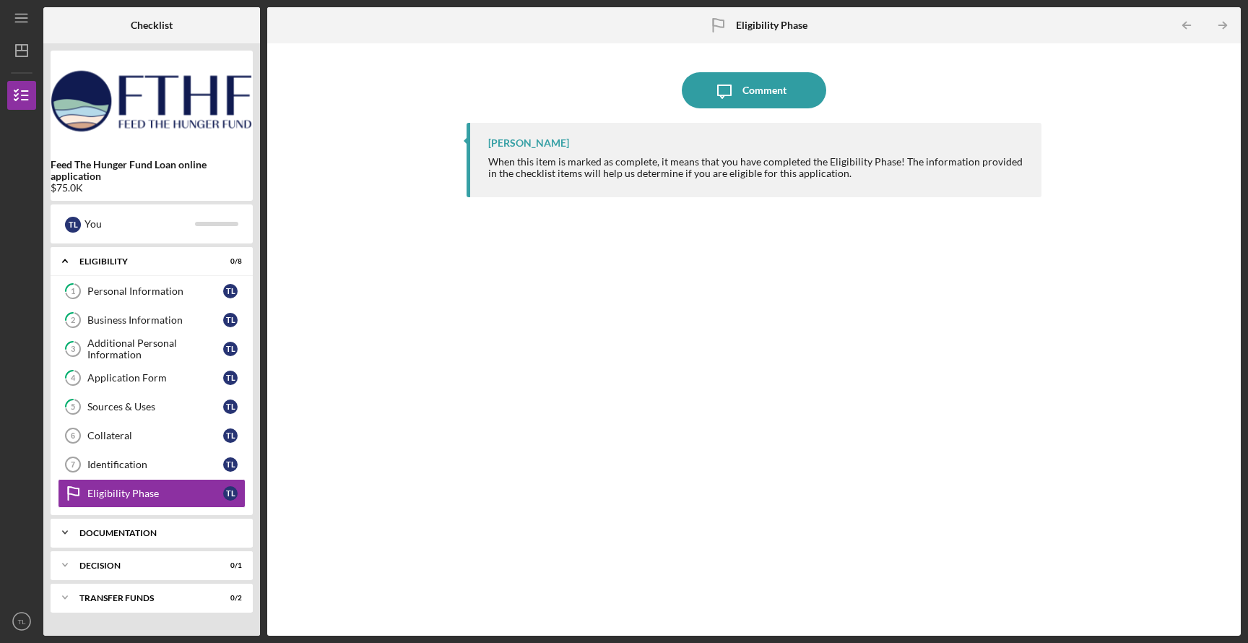
click at [165, 526] on div "Icon/Expander Documentation 0 / 19" at bounding box center [152, 532] width 202 height 29
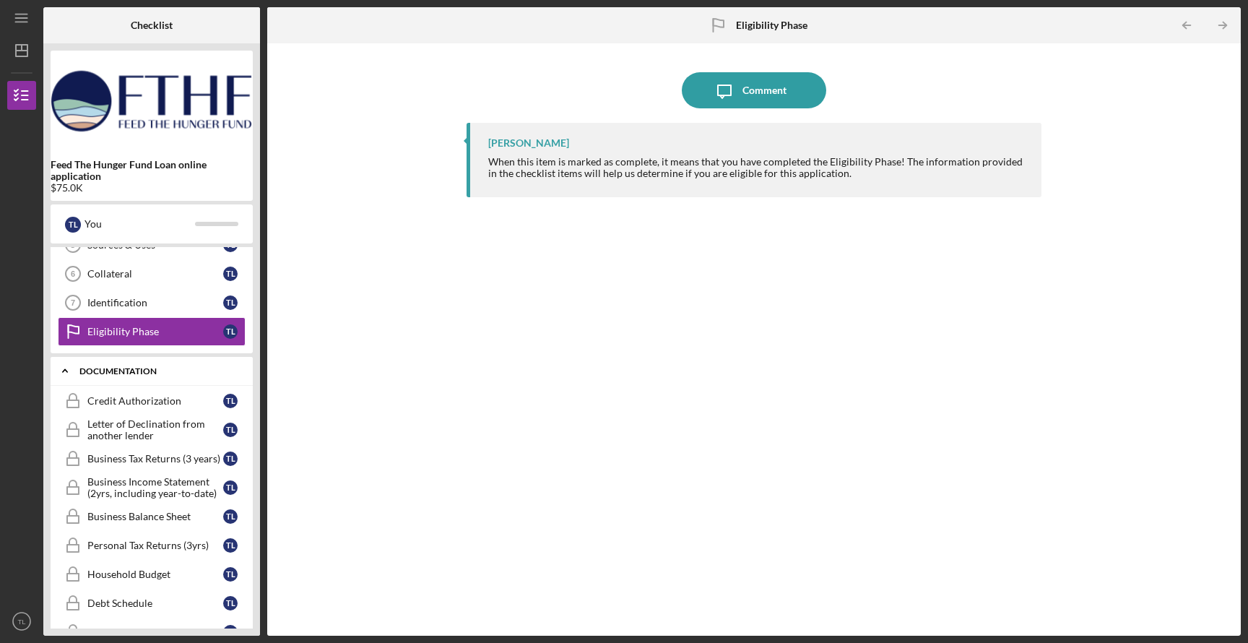
scroll to position [168, 0]
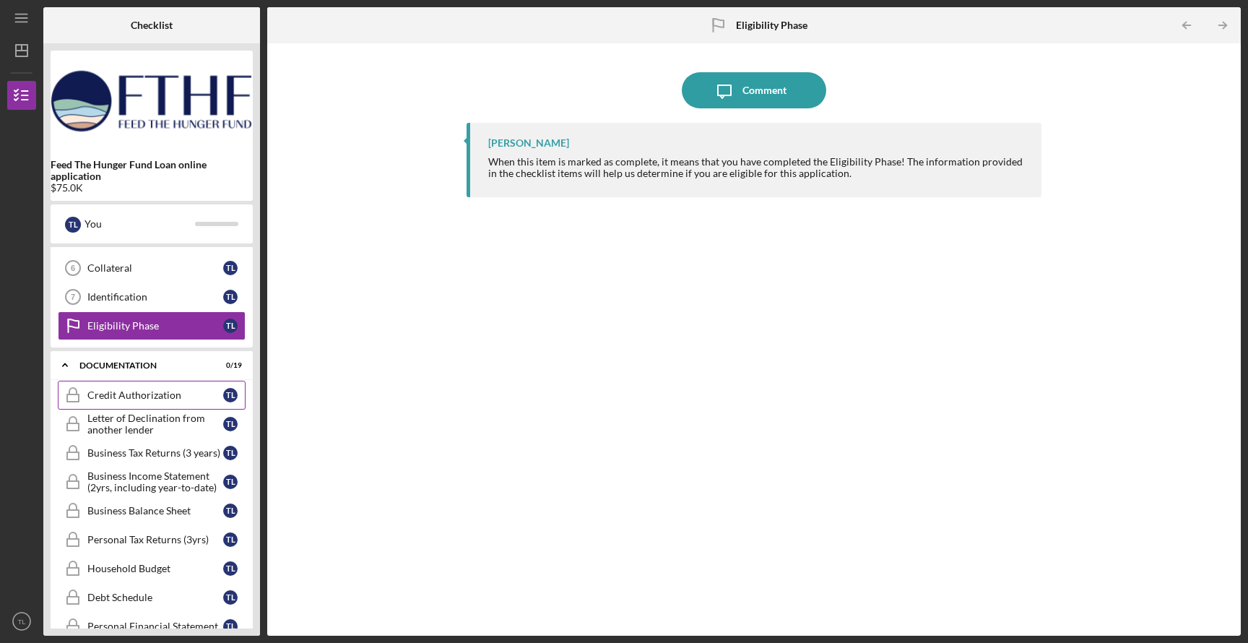
click at [134, 392] on div "Credit Authorization" at bounding box center [155, 395] width 136 height 12
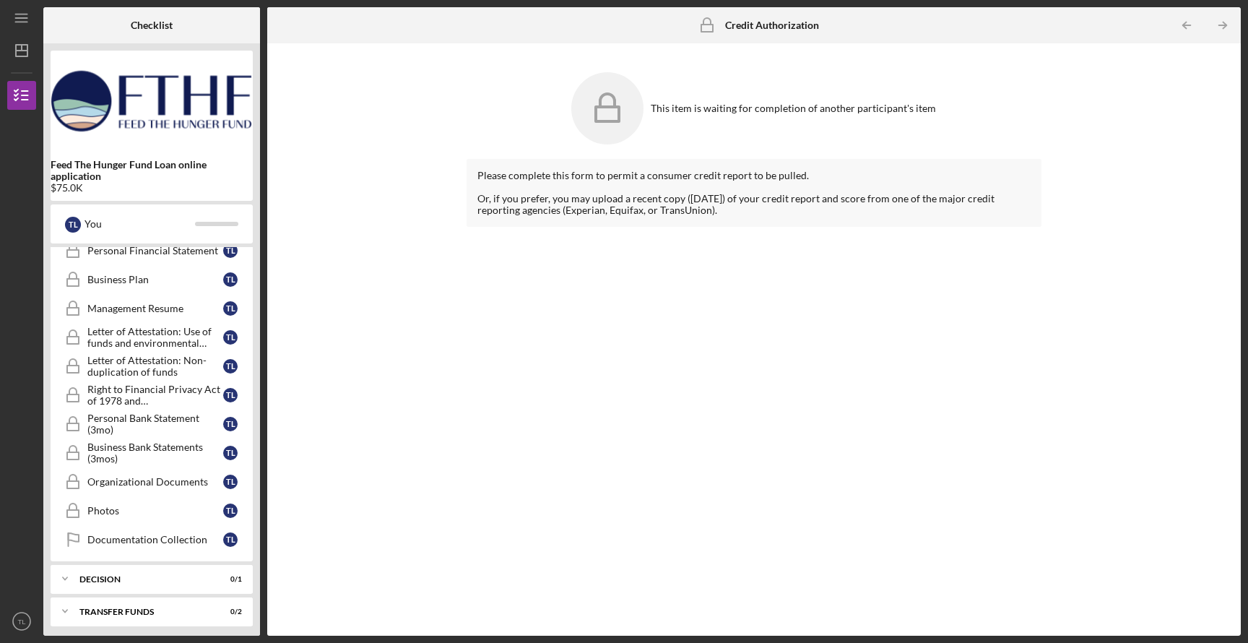
scroll to position [548, 0]
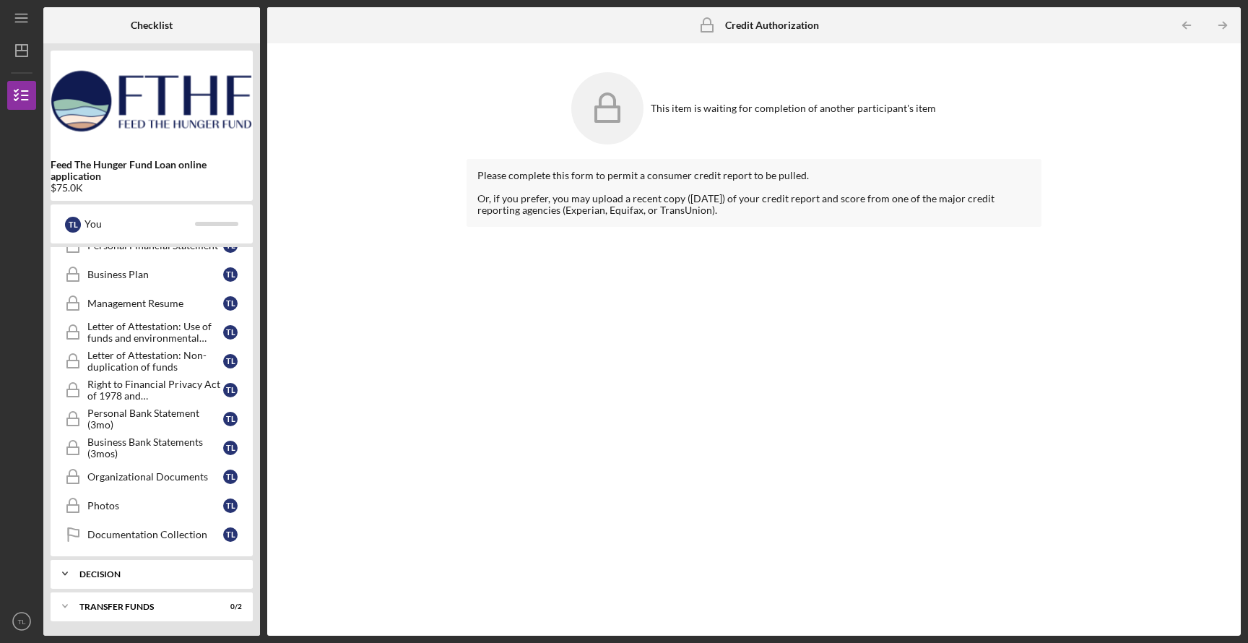
click at [106, 575] on div "Decision" at bounding box center [156, 574] width 155 height 9
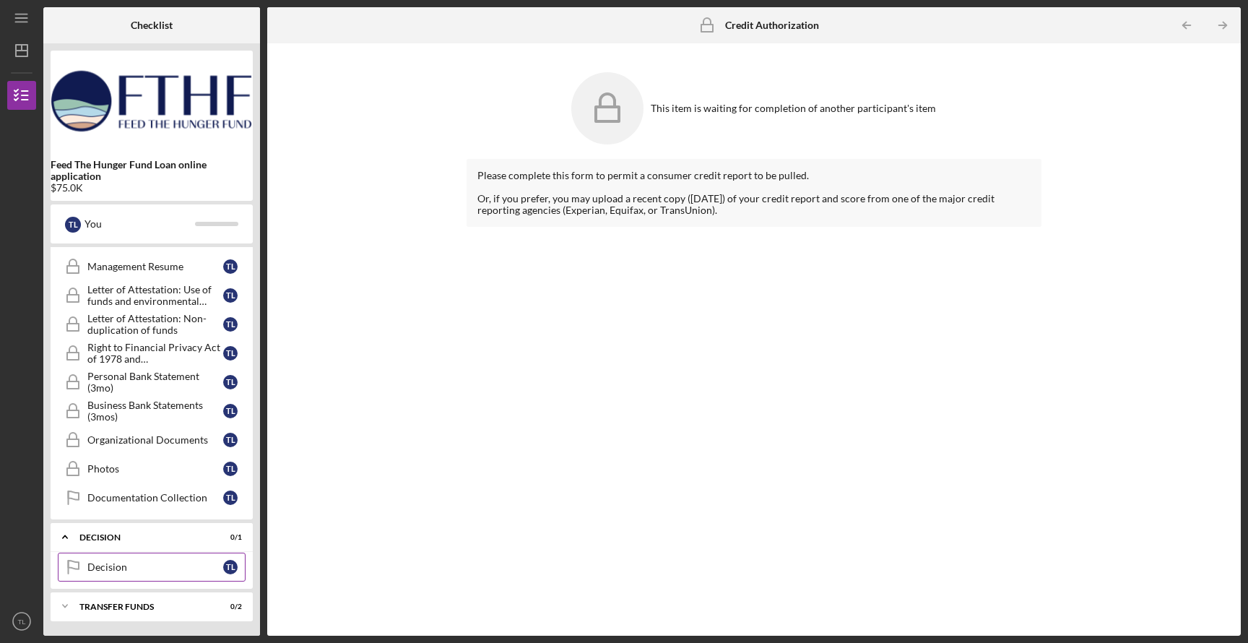
click at [106, 573] on link "Decision Decision T L" at bounding box center [152, 566] width 188 height 29
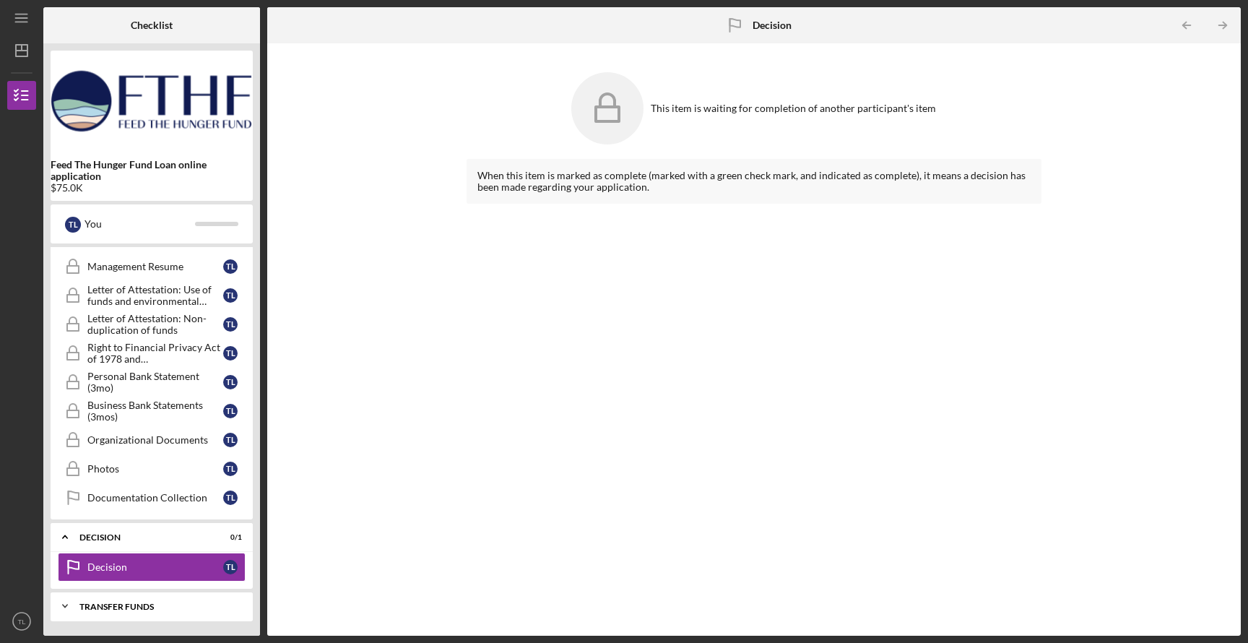
click at [108, 606] on div "Transfer Funds" at bounding box center [156, 606] width 155 height 9
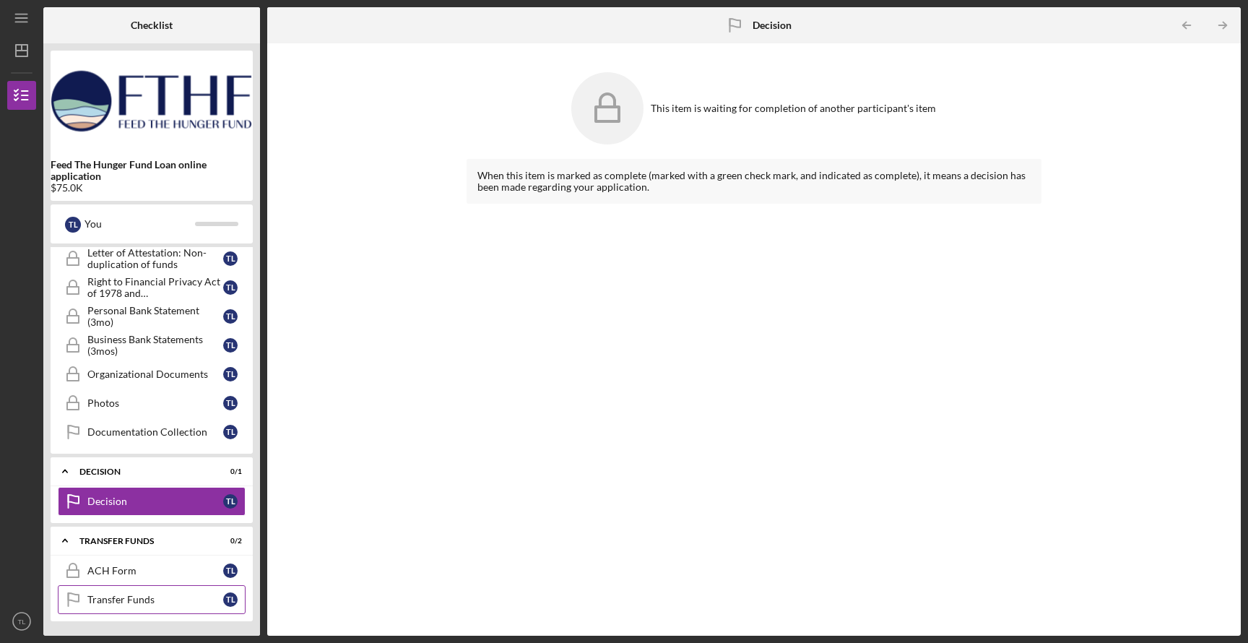
click at [110, 609] on link "Transfer Funds Transfer Funds T L" at bounding box center [152, 599] width 188 height 29
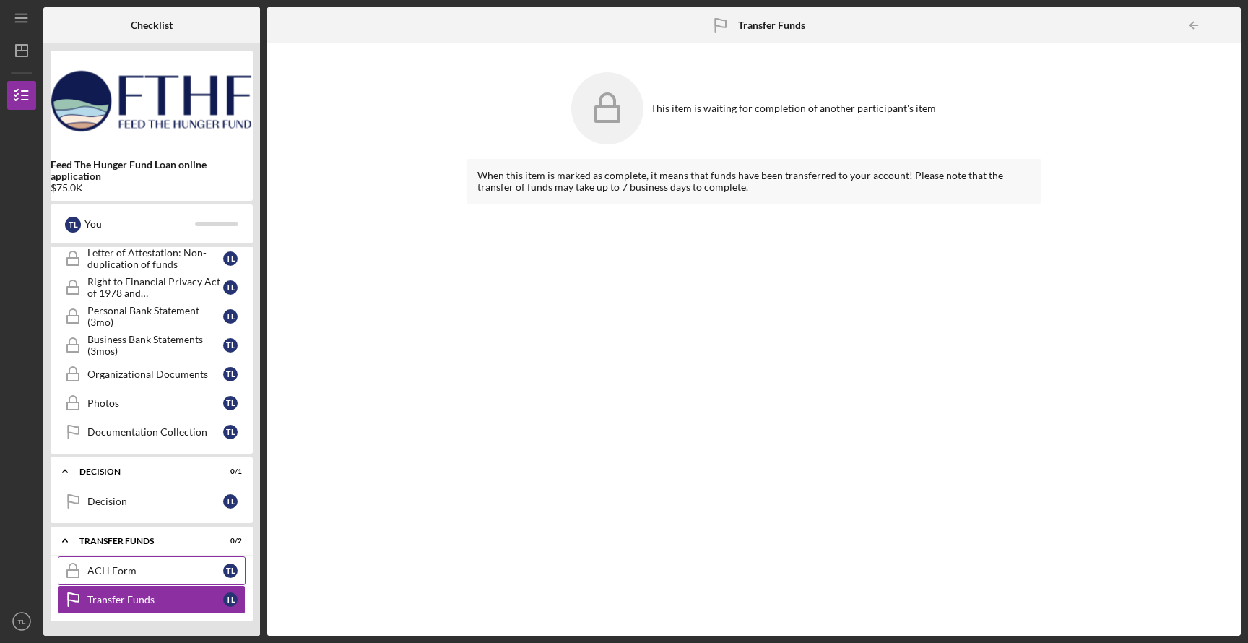
click at [114, 575] on div "ACH Form" at bounding box center [155, 571] width 136 height 12
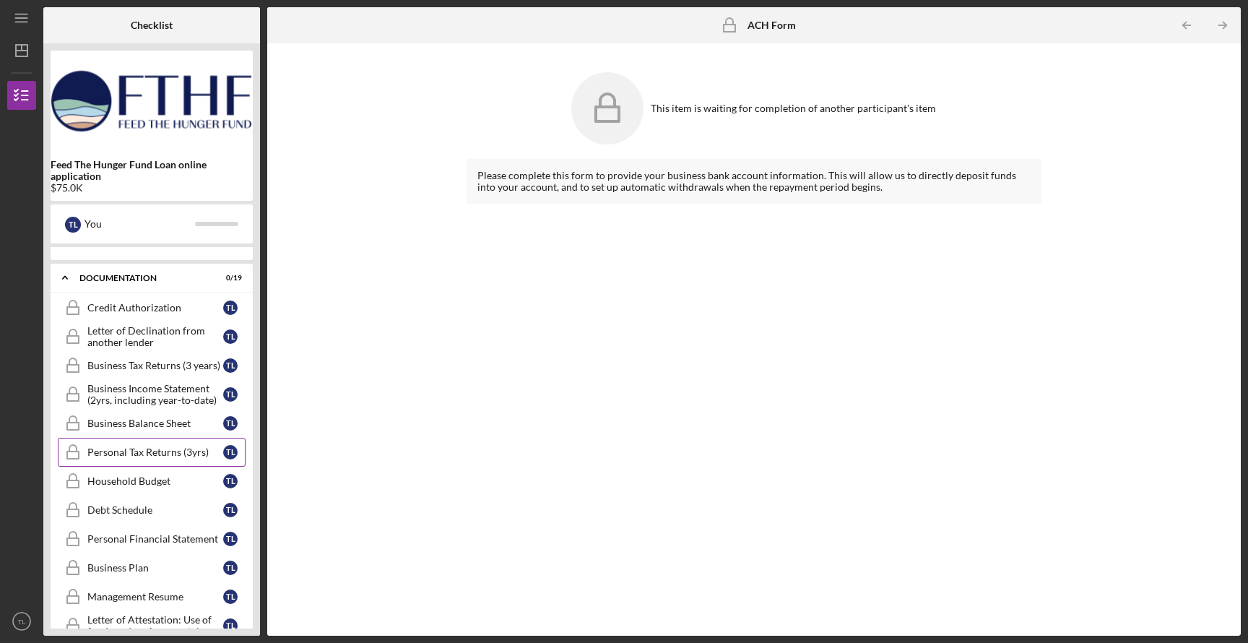
scroll to position [254, 0]
click at [116, 113] on img at bounding box center [152, 101] width 202 height 87
click at [93, 112] on img at bounding box center [152, 101] width 202 height 87
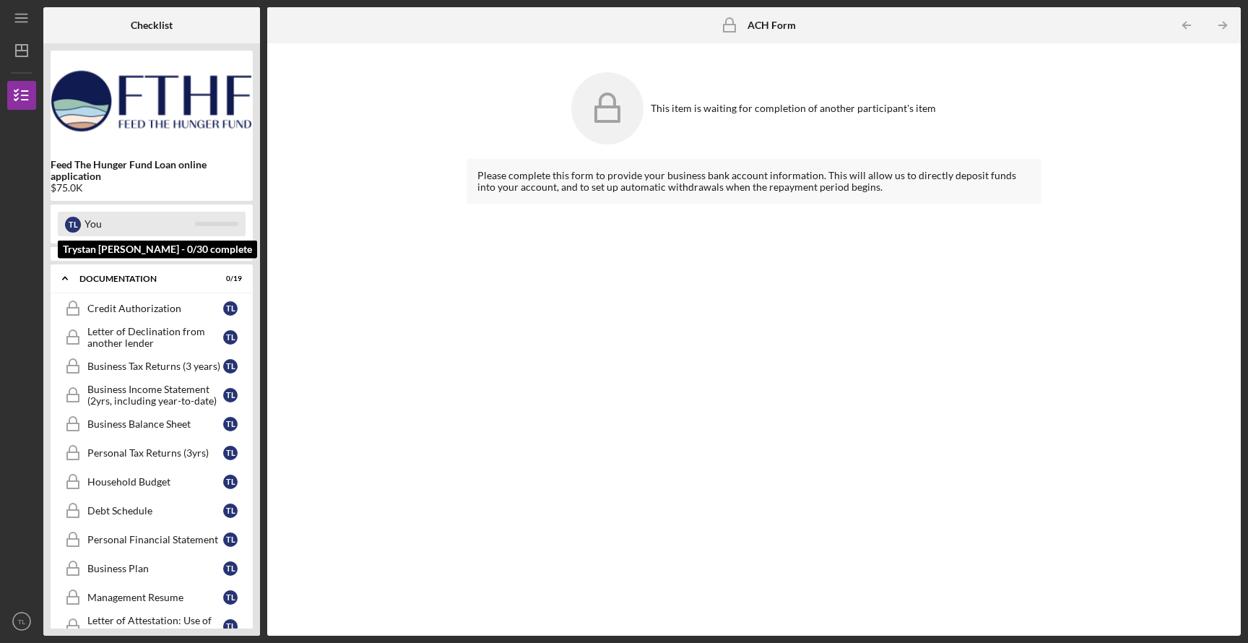
click at [99, 228] on div "You" at bounding box center [139, 224] width 110 height 25
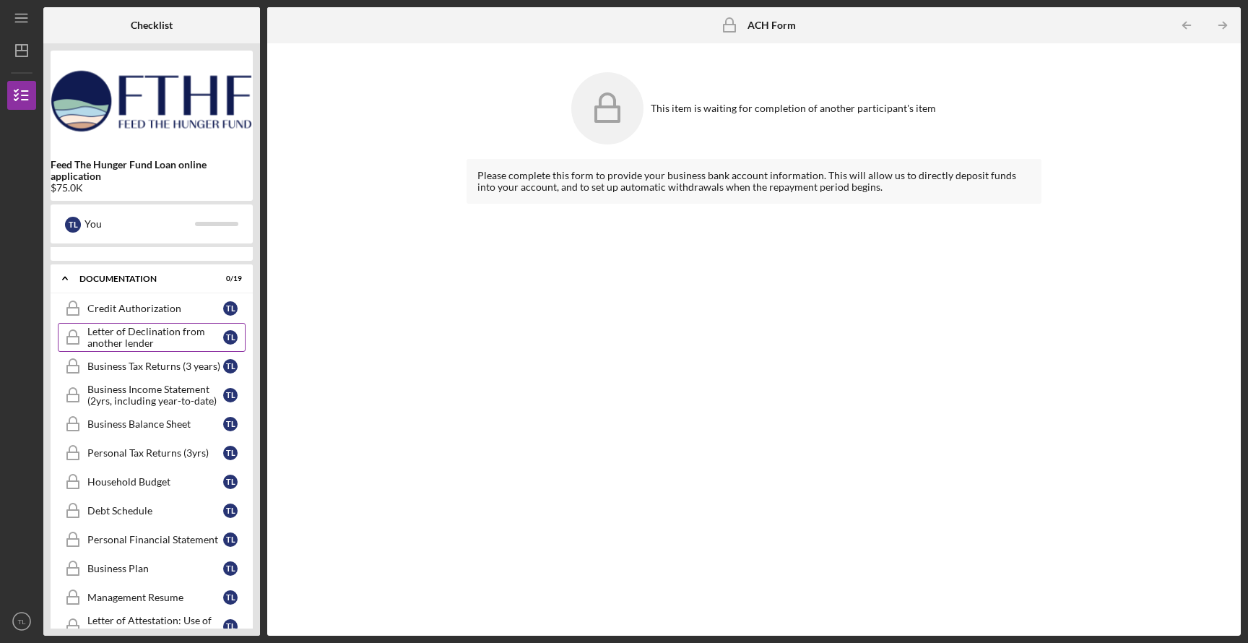
scroll to position [0, 0]
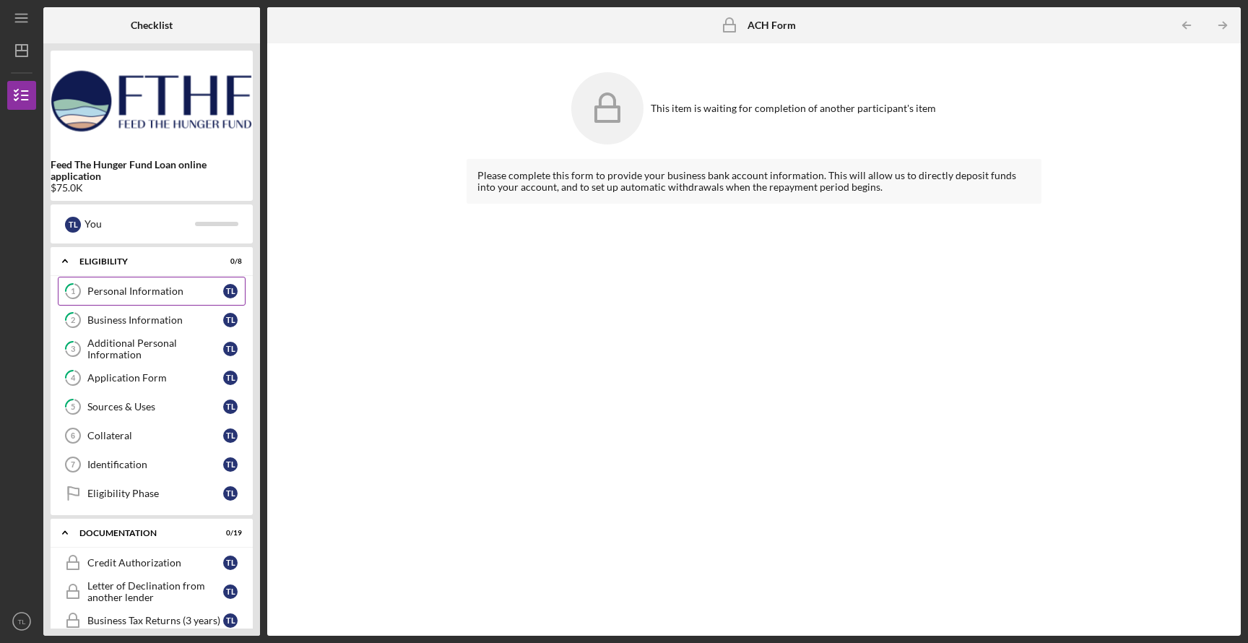
click at [139, 289] on div "Personal Information" at bounding box center [155, 291] width 136 height 12
